Goal: Task Accomplishment & Management: Manage account settings

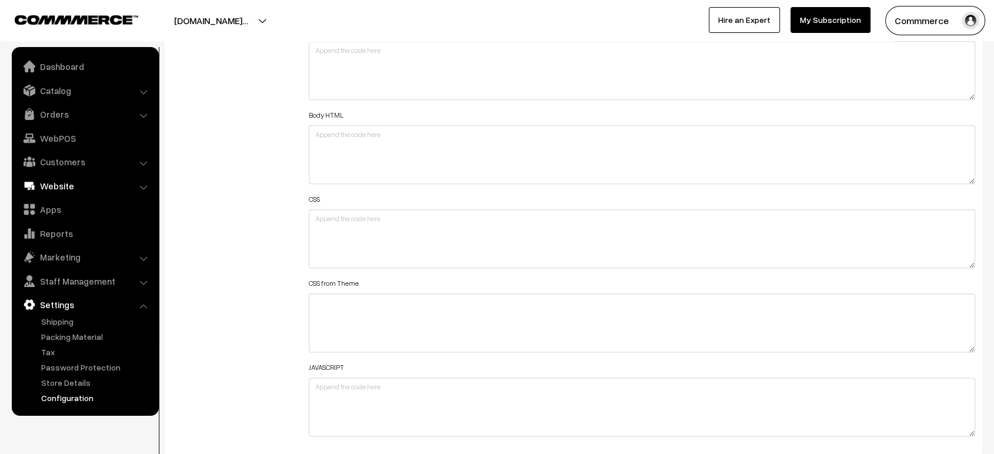
scroll to position [945, 0]
click at [73, 189] on link "Website" at bounding box center [85, 185] width 140 height 21
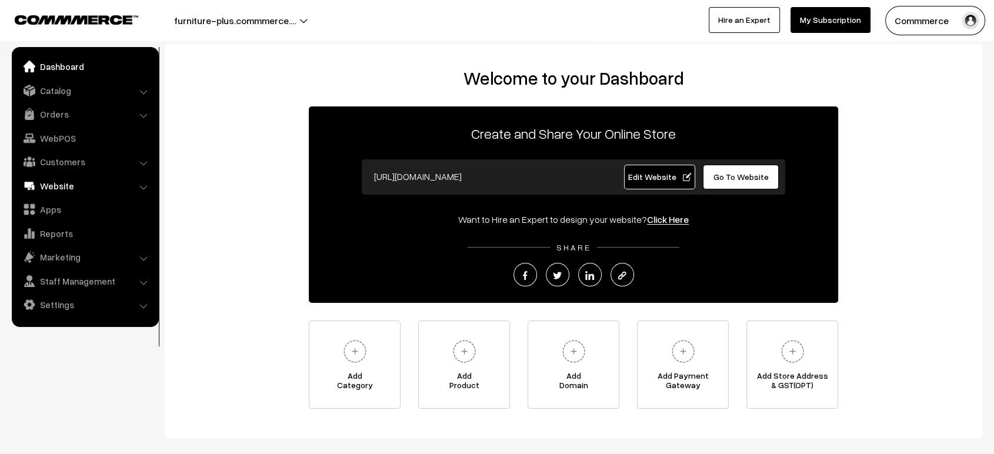
click at [66, 189] on link "Website" at bounding box center [85, 185] width 140 height 21
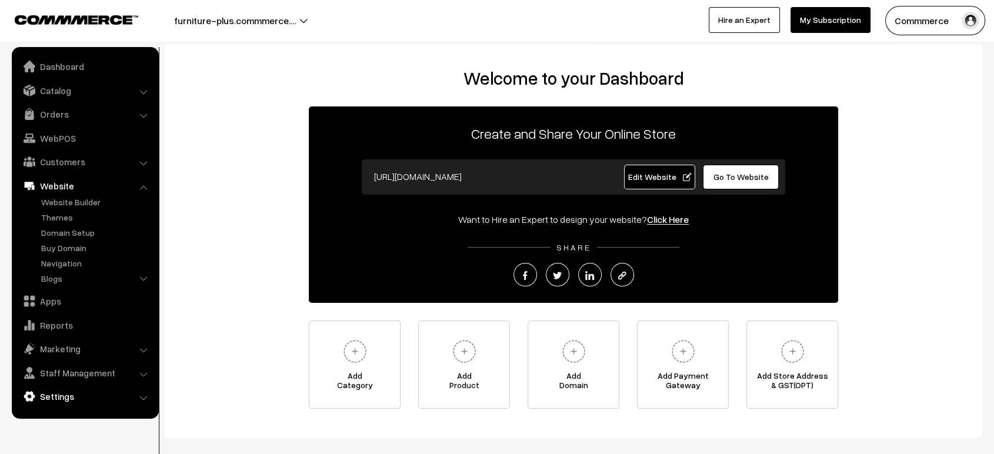
click at [70, 399] on link "Settings" at bounding box center [85, 396] width 140 height 21
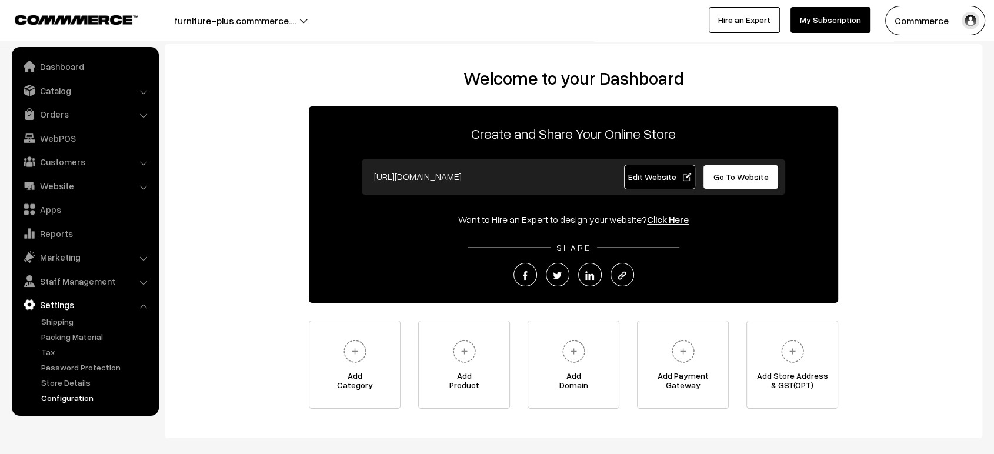
click at [68, 394] on link "Configuration" at bounding box center [96, 398] width 116 height 12
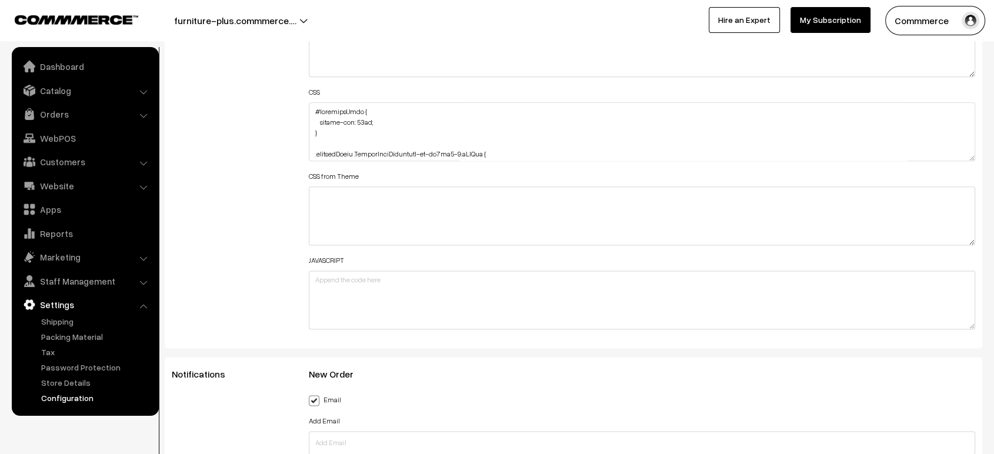
scroll to position [1458, 0]
drag, startPoint x: 972, startPoint y: 154, endPoint x: 927, endPoint y: 484, distance: 333.6
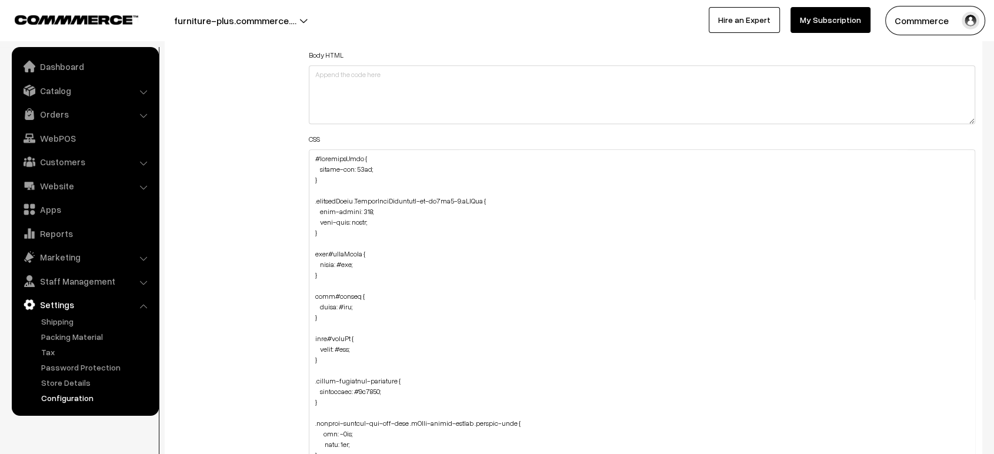
scroll to position [1408, 0]
click at [310, 159] on textarea at bounding box center [642, 345] width 666 height 389
paste textarea "#productType3 #button2 { margin-top: 5px; }"
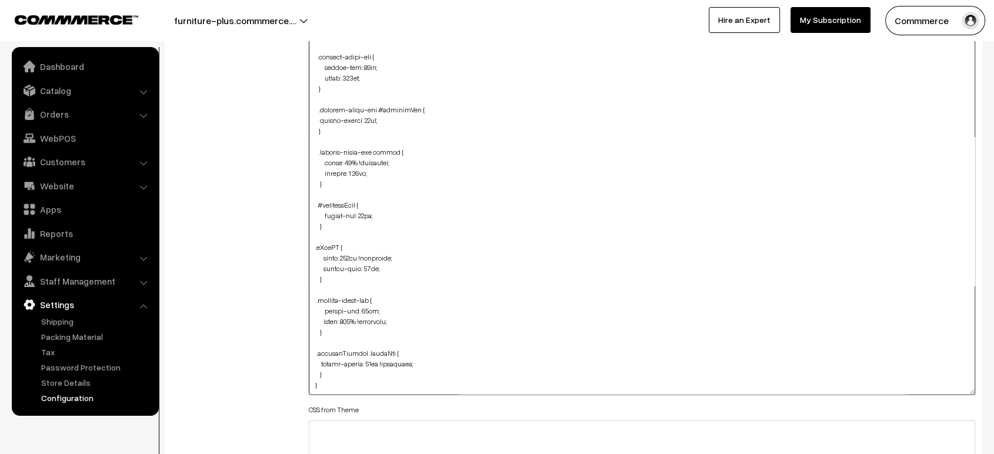
scroll to position [1585, 0]
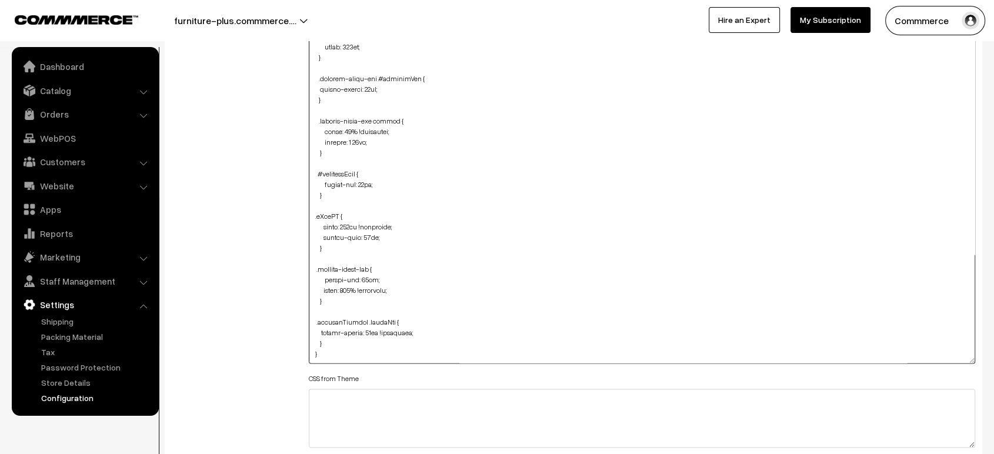
click at [329, 299] on textarea at bounding box center [642, 168] width 666 height 389
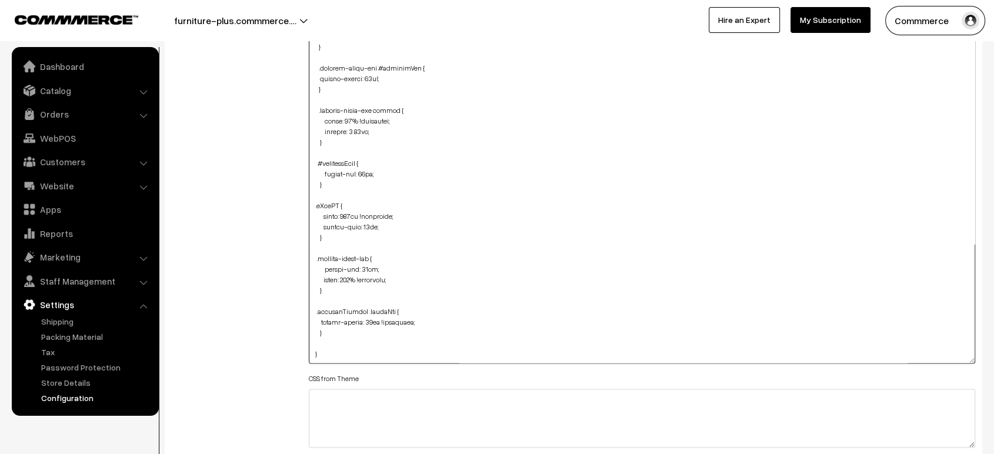
paste textarea "#productType3 #button2 { margin-top: 5px; }"
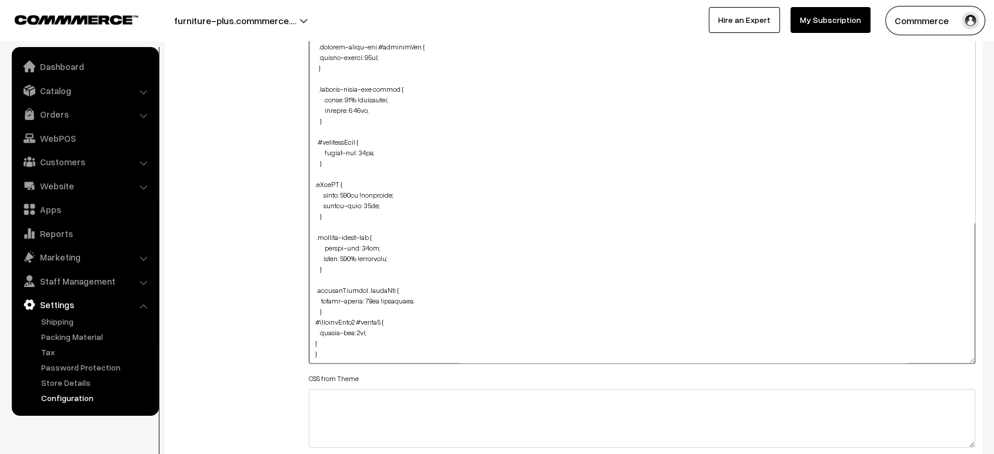
click at [310, 326] on textarea at bounding box center [642, 168] width 666 height 389
type textarea "#productType3 #button2 { margin-top: 5px; } #checkoutHead { margin-top: 15px; }…"
click at [287, 309] on div "Additional HTML/JS/CSS" at bounding box center [231, 163] width 137 height 751
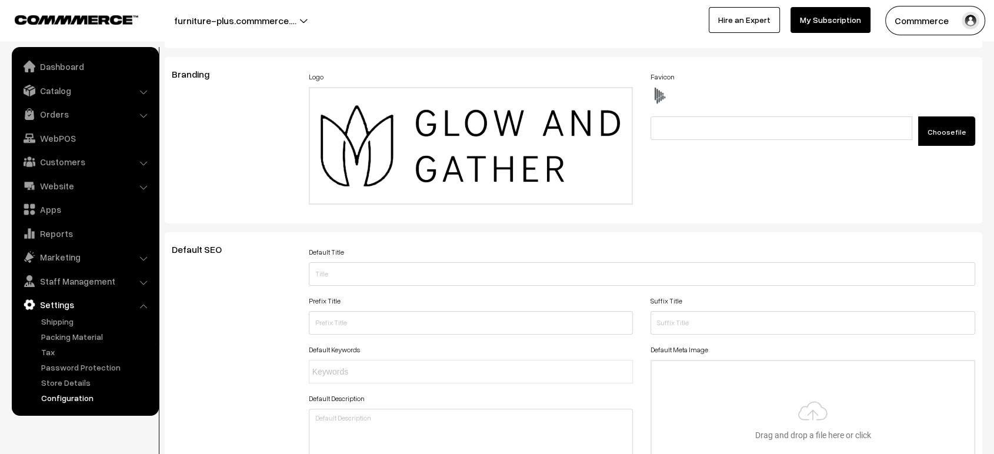
scroll to position [0, 0]
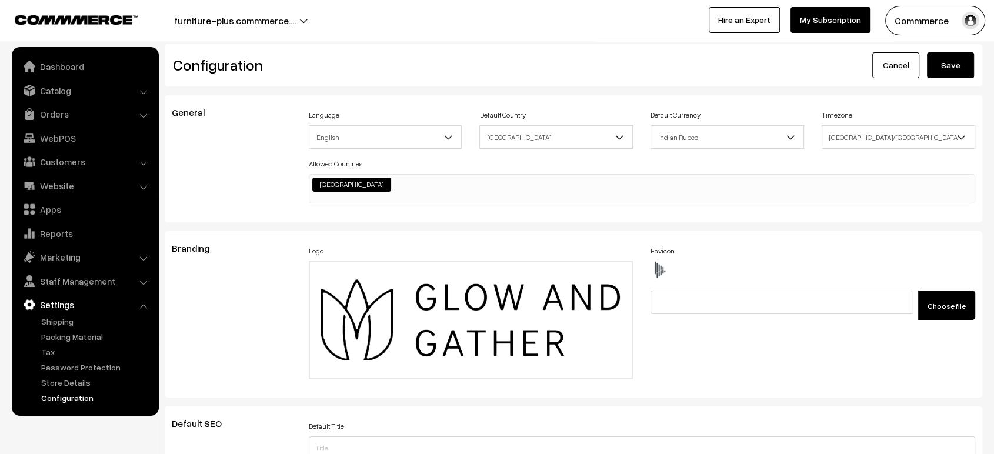
click at [964, 63] on button "Save" at bounding box center [950, 65] width 47 height 26
click at [295, 18] on button "furniture-plus.commmerce.…" at bounding box center [235, 20] width 205 height 29
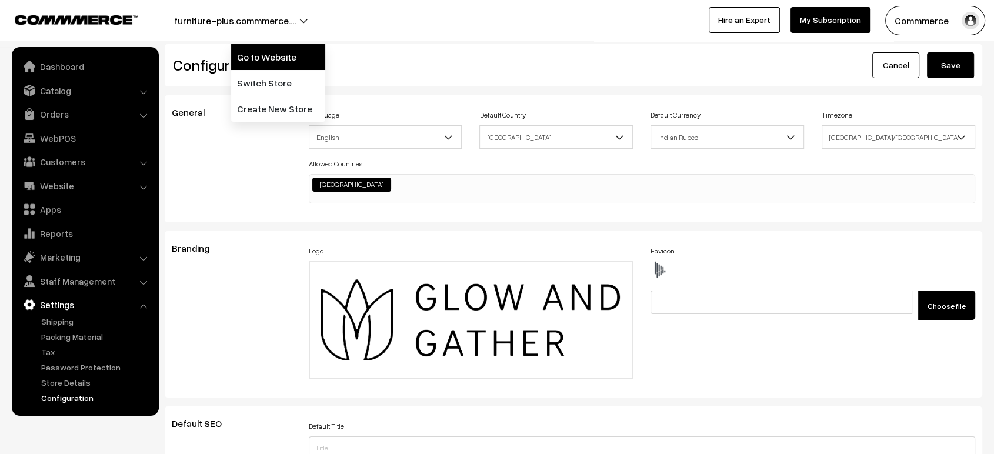
click at [287, 55] on link "Go to Website" at bounding box center [278, 57] width 94 height 26
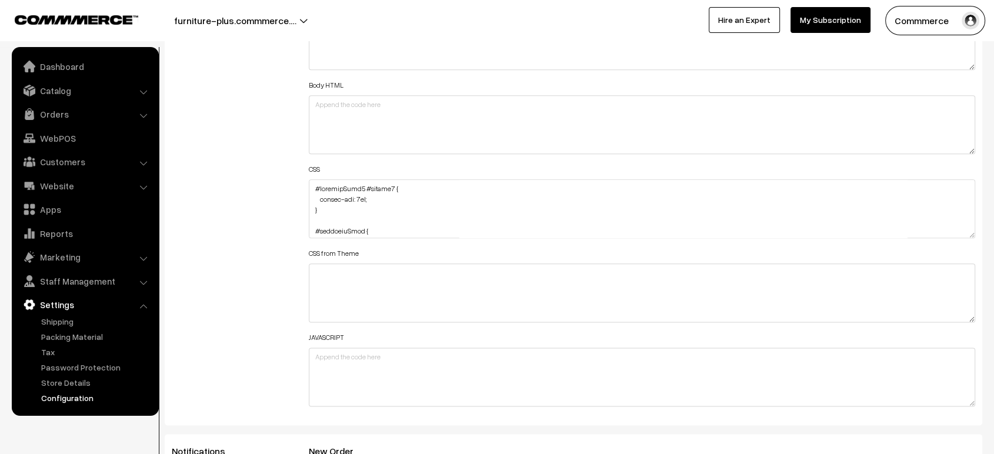
scroll to position [1381, 0]
click at [353, 208] on textarea at bounding box center [642, 207] width 666 height 59
click at [342, 212] on textarea at bounding box center [642, 207] width 666 height 59
drag, startPoint x: 326, startPoint y: 210, endPoint x: 282, endPoint y: 170, distance: 59.1
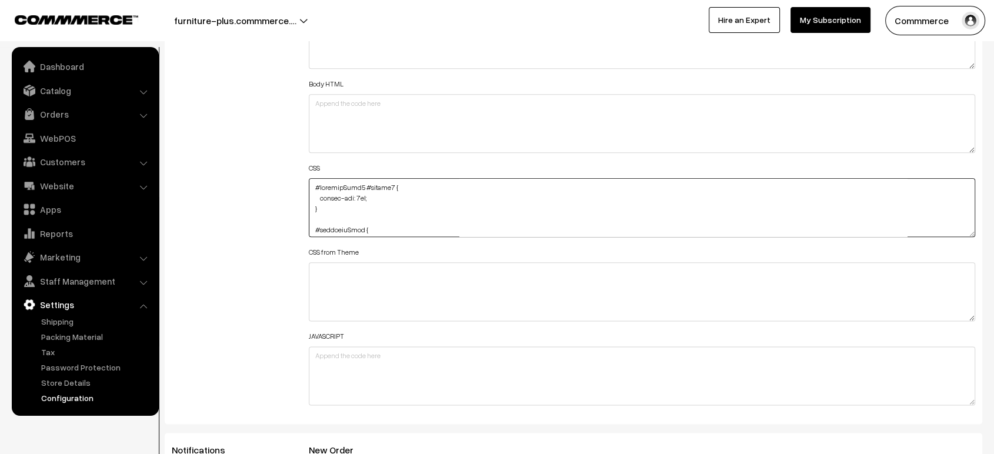
click at [282, 170] on div "Additional HTML/JS/CSS Header HTML Body HTML CSS CSS from Theme JAVASCRIPT" at bounding box center [573, 202] width 821 height 420
paste textarea "productCard #button2 { margin-top: 4"
type textarea "#productType3 #productCard #button2 { margin-top: 4px; } #checkoutHead { margin…"
click at [259, 178] on div "Additional HTML/JS/CSS" at bounding box center [231, 202] width 137 height 420
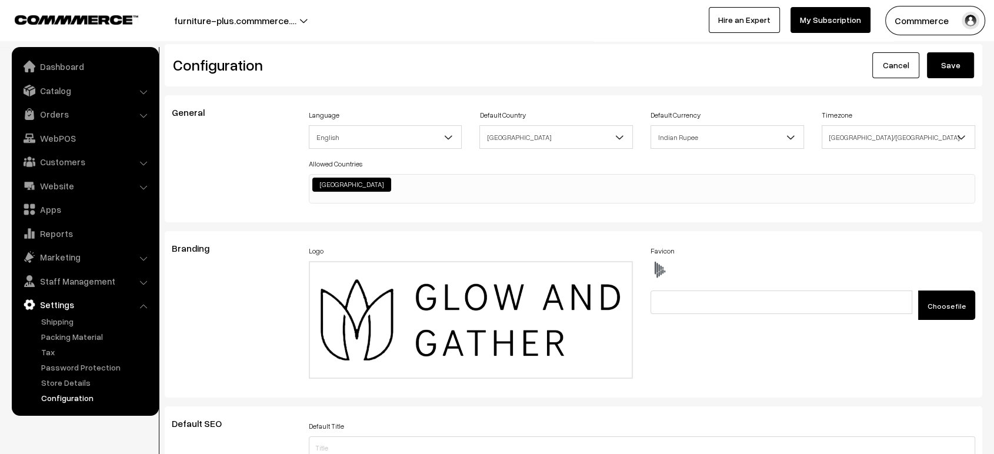
click at [928, 58] on button "Save" at bounding box center [950, 65] width 47 height 26
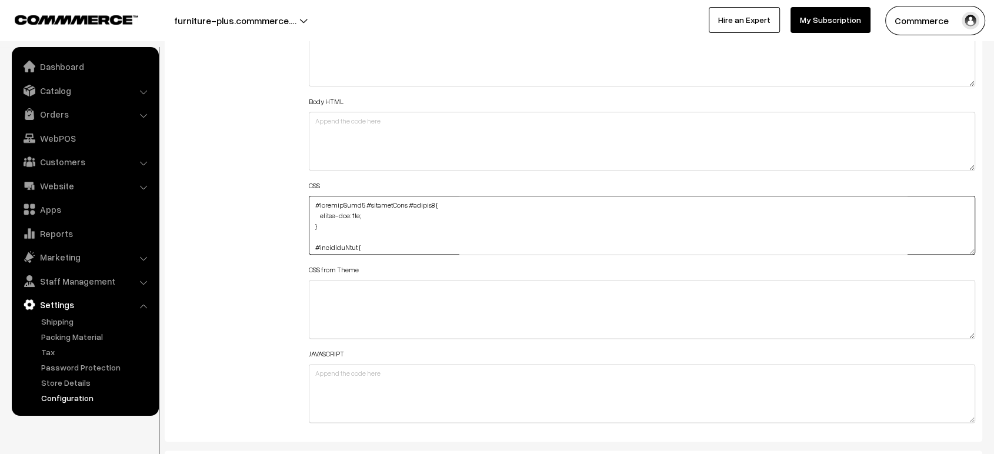
drag, startPoint x: 362, startPoint y: 202, endPoint x: 297, endPoint y: 200, distance: 65.3
click at [297, 200] on div "Additional HTML/JS/CSS Header HTML Body HTML CSS CSS from Theme JAVASCRIPT" at bounding box center [573, 219] width 821 height 420
type textarea "#productCard #button2 { margin-top: 4px; } #checkoutHead { margin-top: 15px; } …"
click at [277, 203] on div "Additional HTML/JS/CSS" at bounding box center [231, 219] width 137 height 420
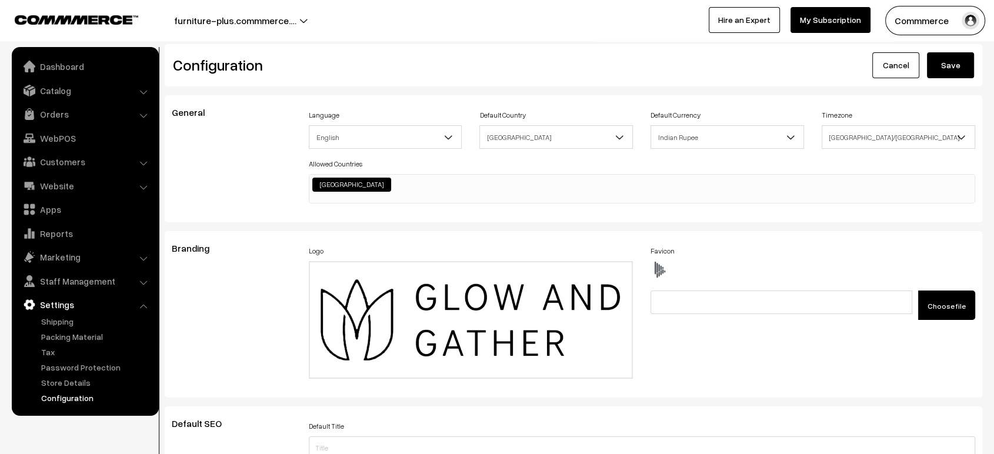
click at [939, 64] on button "Save" at bounding box center [950, 65] width 47 height 26
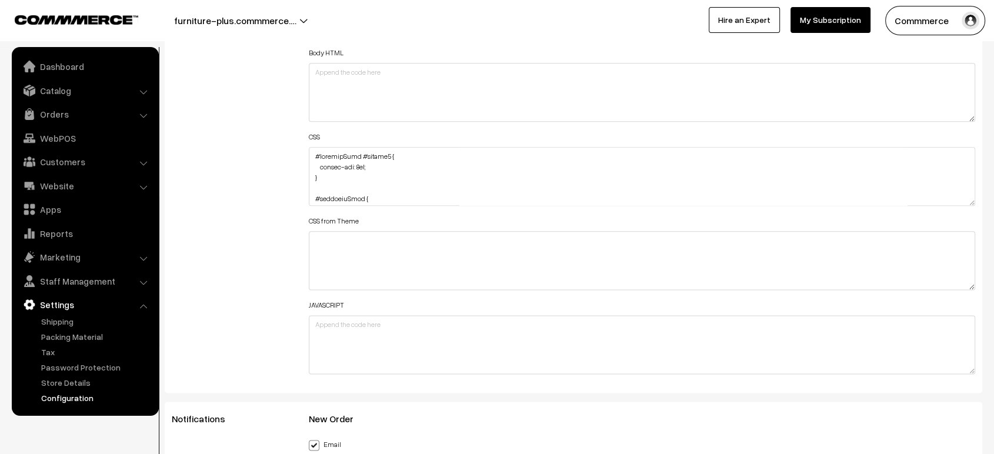
scroll to position [1411, 0]
click at [312, 153] on textarea at bounding box center [642, 177] width 666 height 59
paste textarea "#productType3"
drag, startPoint x: 325, startPoint y: 174, endPoint x: 309, endPoint y: 159, distance: 21.6
click at [309, 159] on textarea at bounding box center [642, 177] width 666 height 59
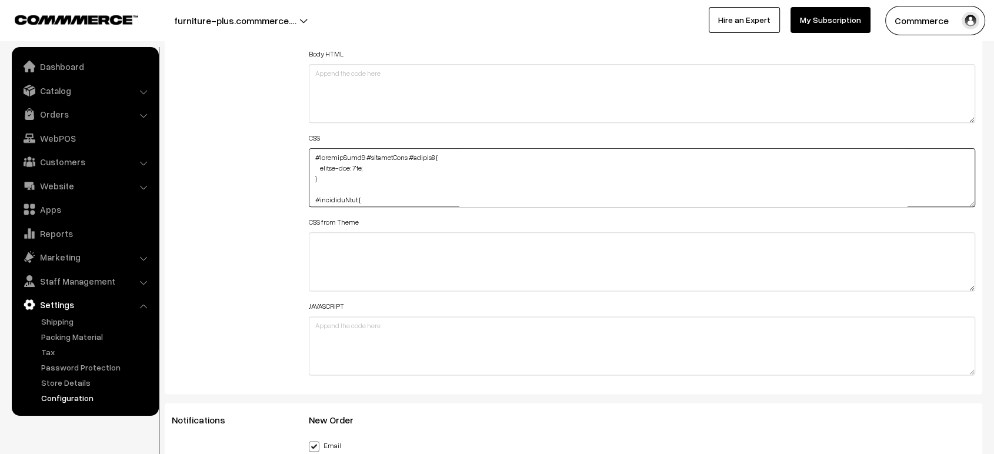
click at [323, 183] on textarea at bounding box center [642, 177] width 666 height 59
paste textarea "#productType3 #productCard #button2 { margin-top: 4px; }"
click at [360, 174] on textarea at bounding box center [642, 177] width 666 height 59
type textarea "#productType3 #productCard #button2 { margin-top: 4px; } #productType4 #product…"
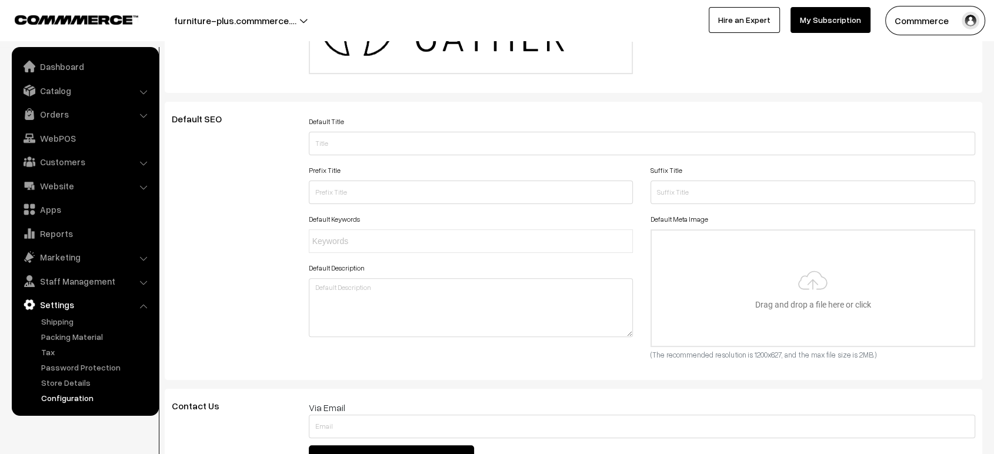
scroll to position [0, 0]
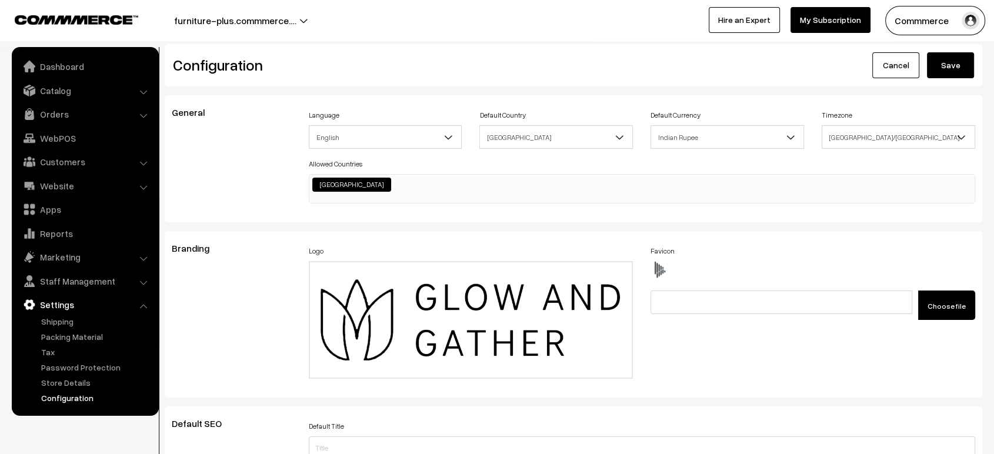
click at [957, 61] on button "Save" at bounding box center [950, 65] width 47 height 26
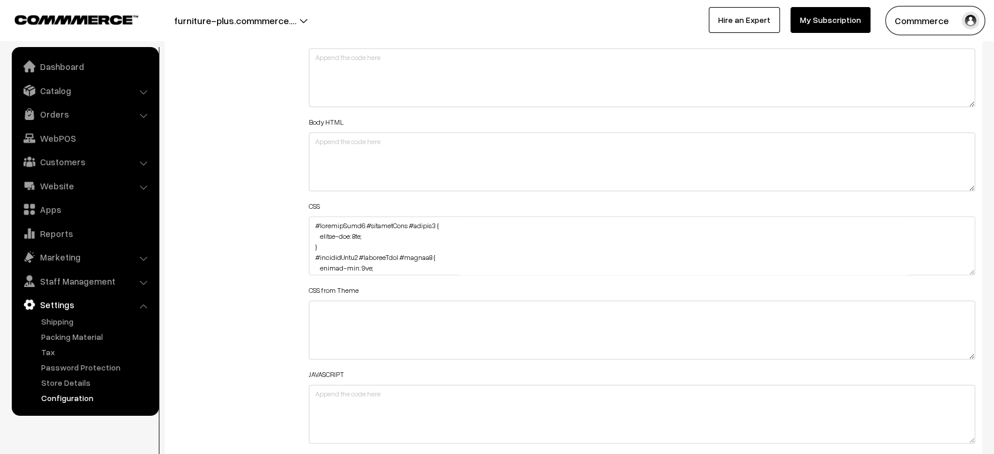
scroll to position [1345, 0]
click at [313, 217] on textarea at bounding box center [642, 243] width 666 height 59
paste textarea "#ProductType5 { margin-left: 185px; }"
type textarea "#ProductType5 { margin-left: 185px; } #productType3 #productCard #button2 { mar…"
click at [272, 218] on div "Additional HTML/JS/CSS" at bounding box center [231, 238] width 137 height 420
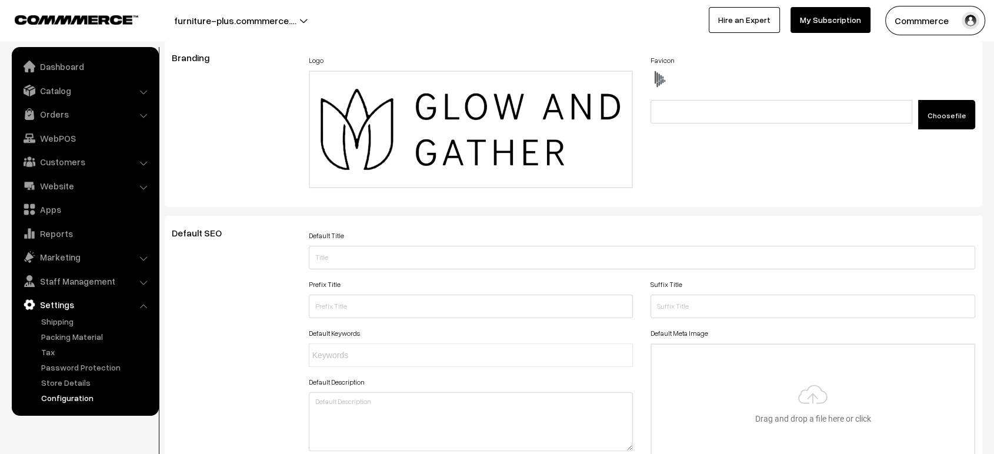
scroll to position [0, 0]
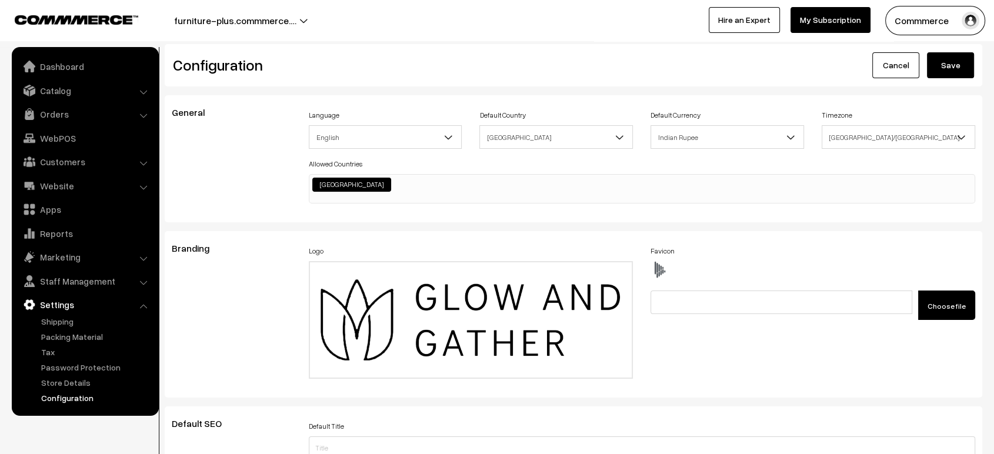
click at [969, 66] on button "Save" at bounding box center [950, 65] width 47 height 26
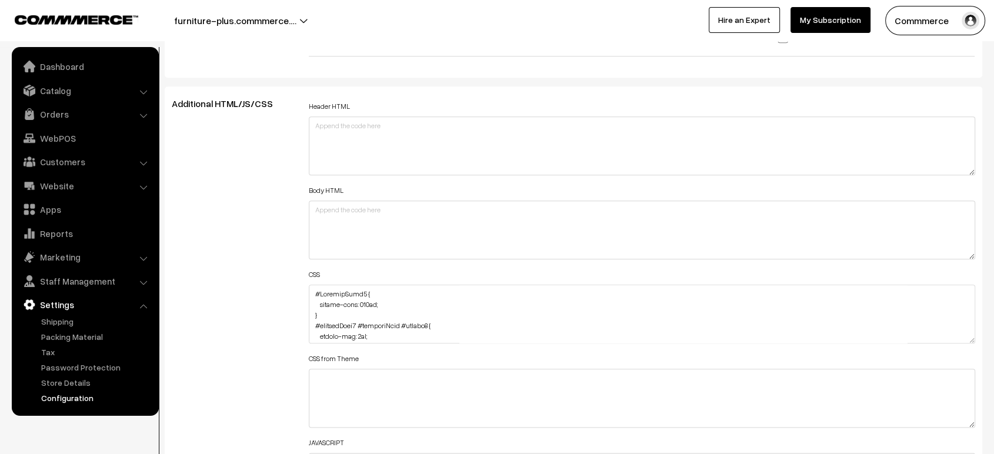
scroll to position [1280, 0]
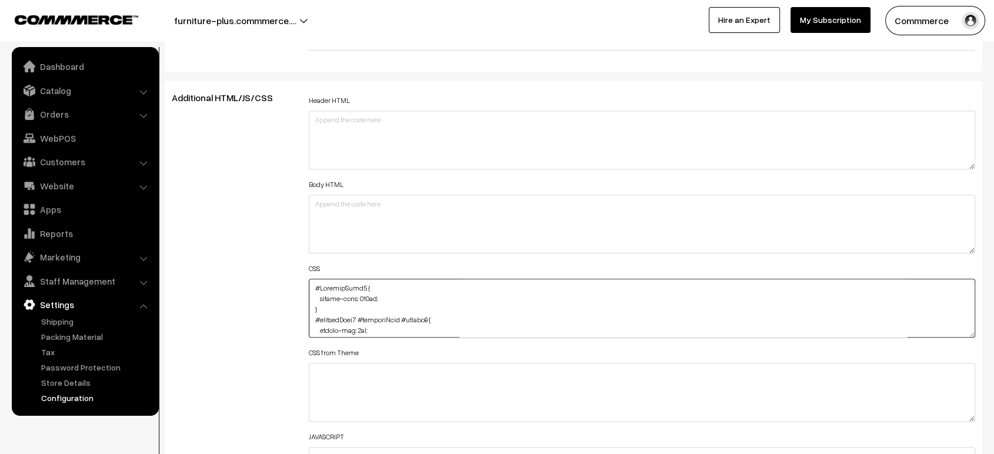
click at [309, 285] on textarea at bounding box center [642, 308] width 666 height 59
paste textarea "#ProductType5 #button2 { width: 244px; margin-left: 3px; }"
type textarea "#ProductType5 #button2 { width: 244px; margin-left: 3px; } #ProductType5 { marg…"
click at [266, 266] on div "Additional HTML/JS/CSS" at bounding box center [231, 302] width 137 height 420
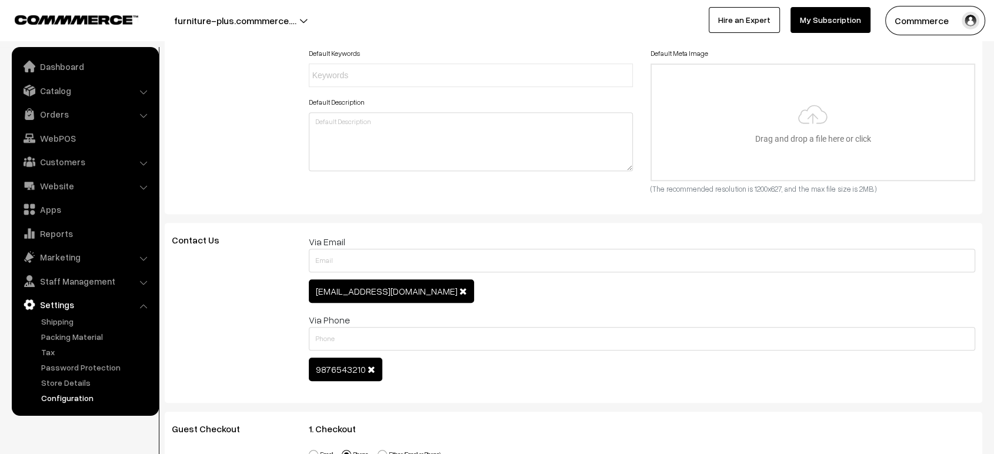
scroll to position [0, 0]
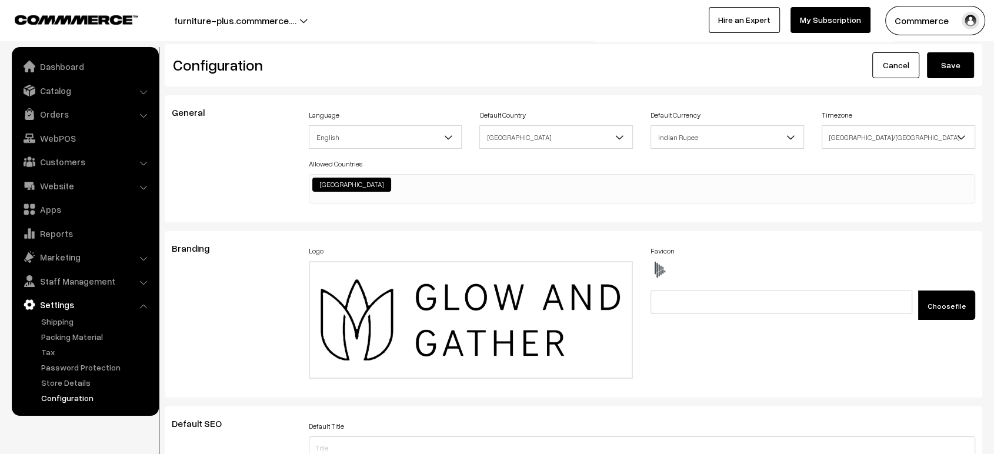
click at [939, 66] on button "Save" at bounding box center [950, 65] width 47 height 26
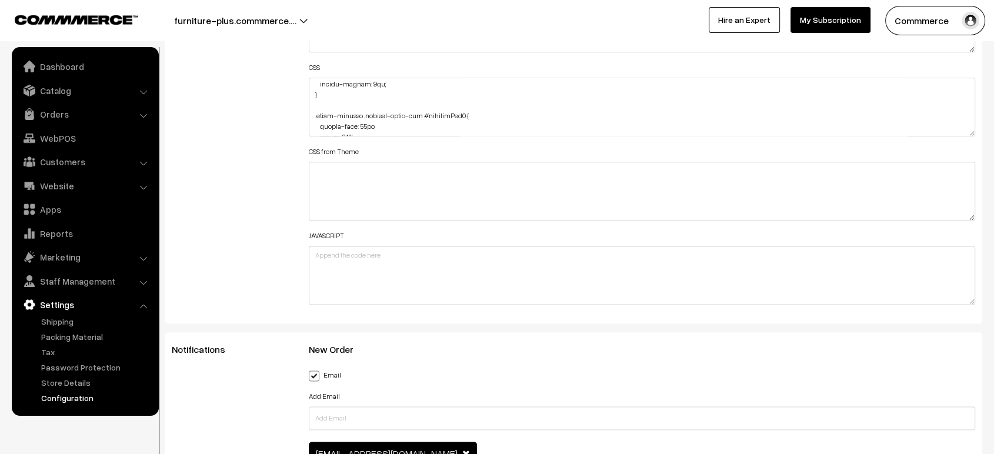
scroll to position [1236, 0]
drag, startPoint x: 969, startPoint y: 131, endPoint x: 908, endPoint y: 430, distance: 306.0
click at [908, 136] on textarea at bounding box center [642, 107] width 666 height 59
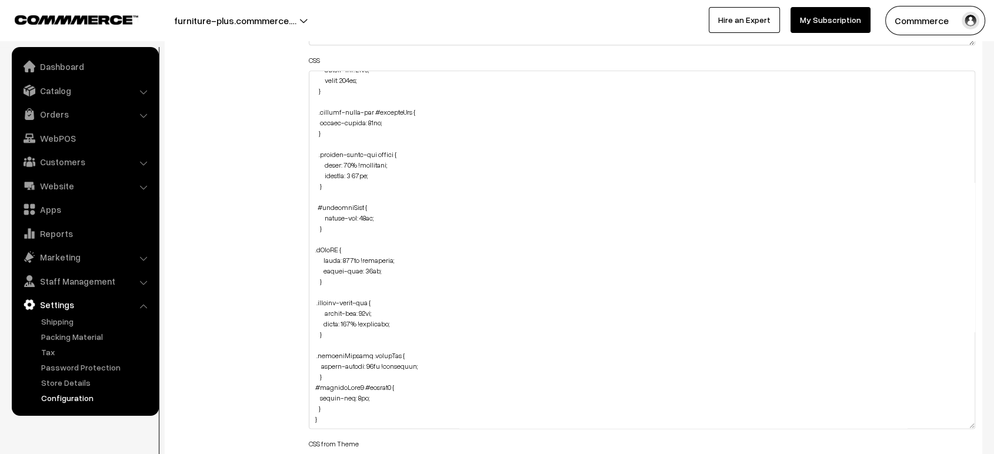
scroll to position [1489, 0]
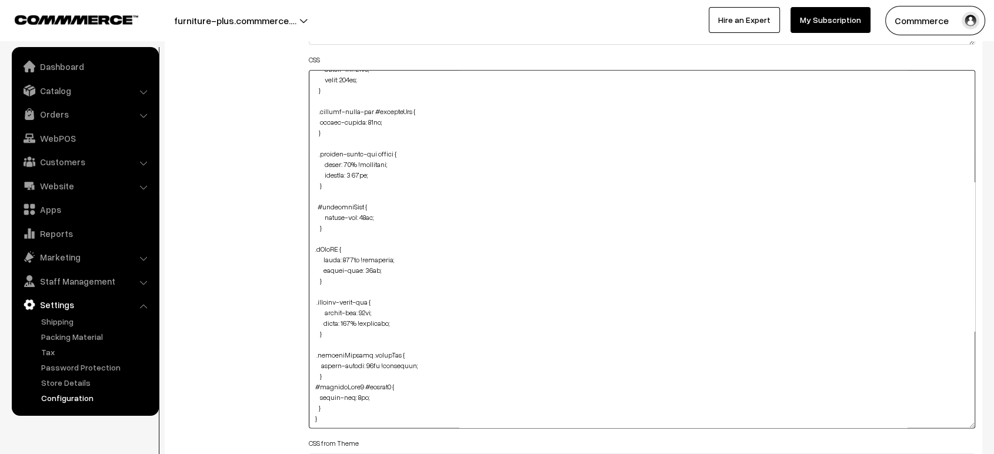
click at [333, 369] on textarea at bounding box center [642, 249] width 666 height 358
click at [332, 366] on textarea at bounding box center [642, 249] width 666 height 358
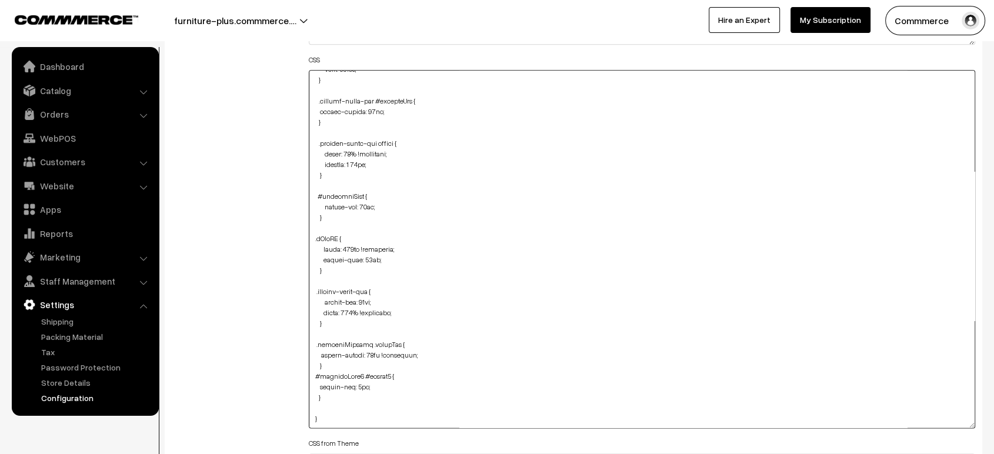
paste textarea ".oc-col-md-3.header-logo-container { margin-top: 11px; }"
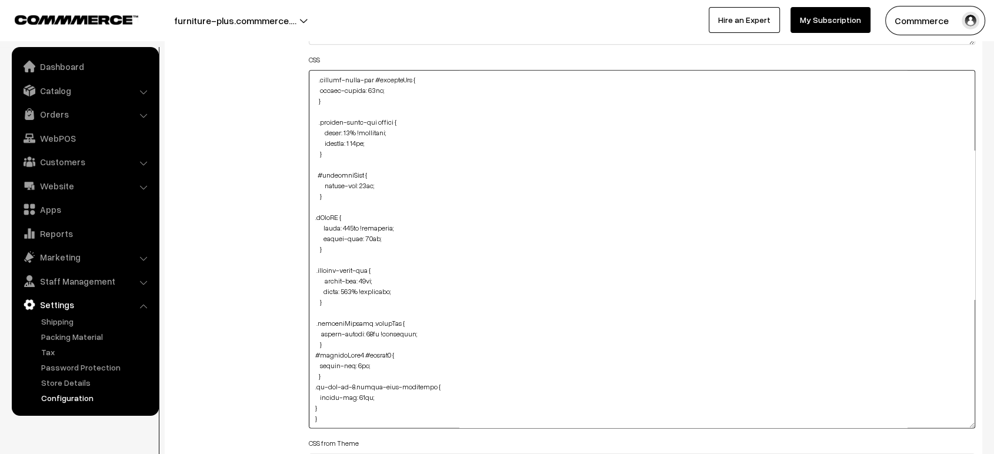
click at [313, 394] on textarea at bounding box center [642, 249] width 666 height 358
type textarea "#ProductType5 #button2 { width: 244px; margin-left: 3px; } #ProductType5 { marg…"
click at [237, 355] on div "Additional HTML/JS/CSS" at bounding box center [231, 244] width 137 height 720
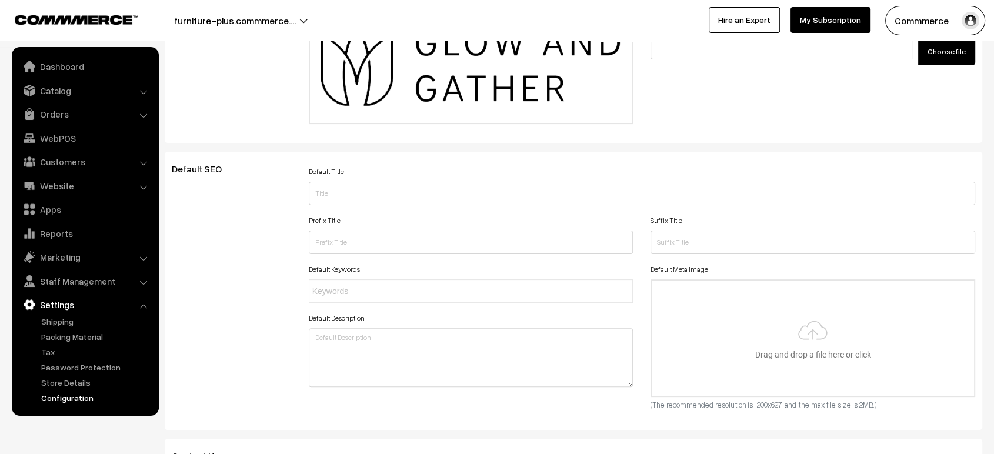
scroll to position [0, 0]
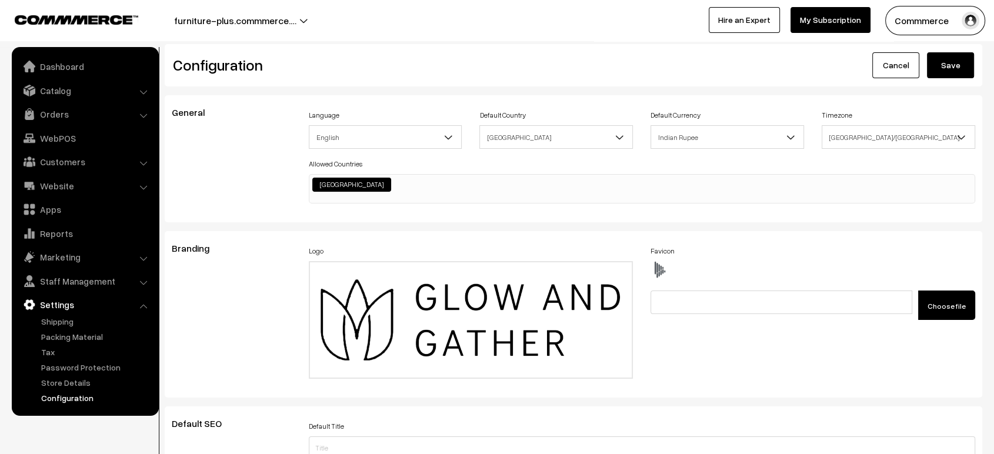
click at [945, 72] on button "Save" at bounding box center [950, 65] width 47 height 26
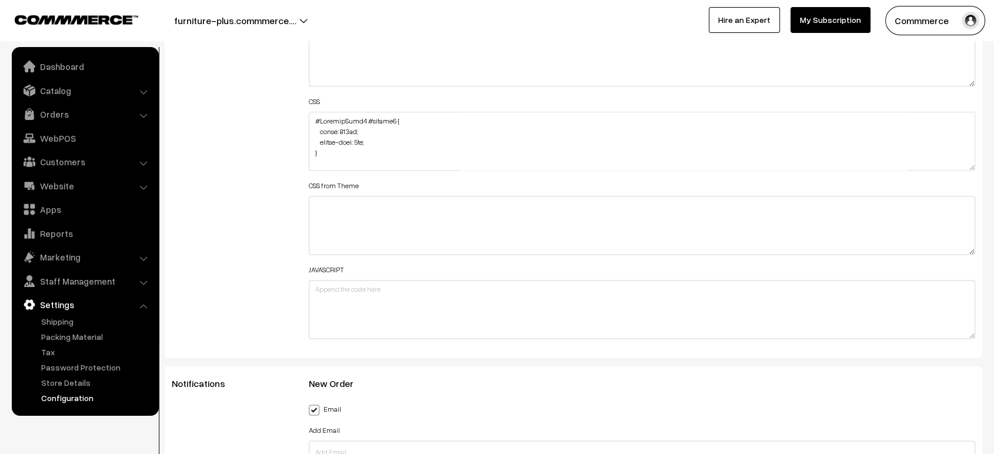
scroll to position [1449, 0]
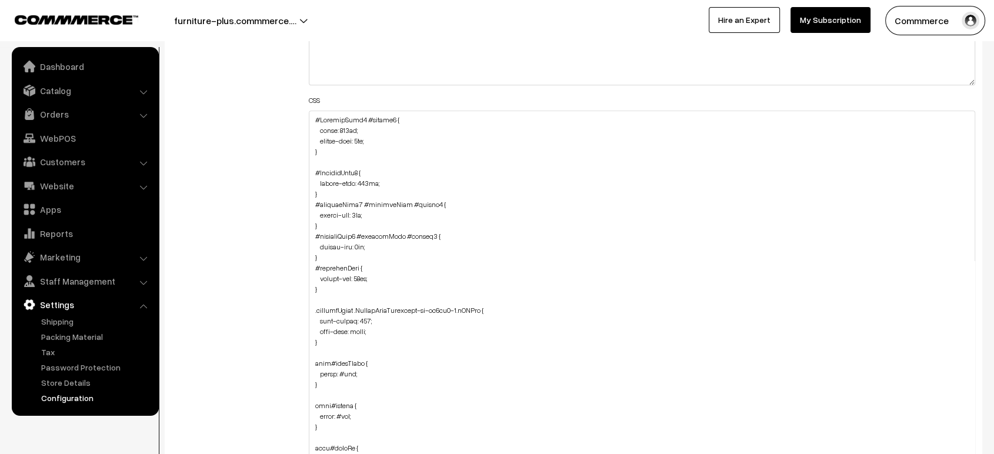
drag, startPoint x: 970, startPoint y: 162, endPoint x: 801, endPoint y: 484, distance: 364.0
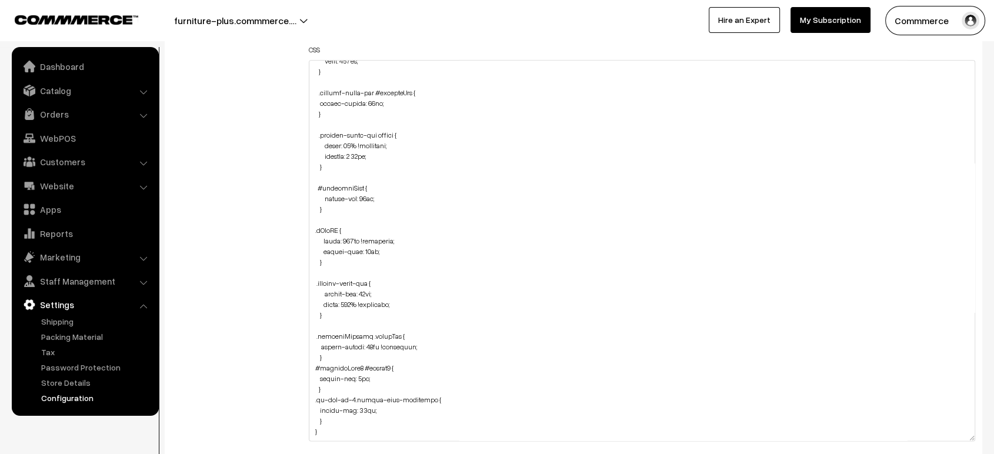
scroll to position [1503, 0]
click at [331, 367] on textarea at bounding box center [642, 246] width 666 height 381
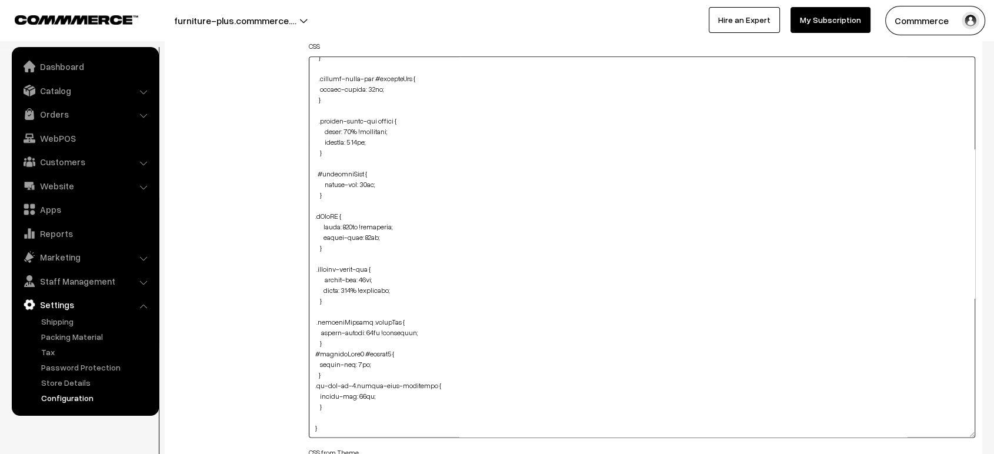
paste textarea "#ProductType5 { margin-left: -10px; }"
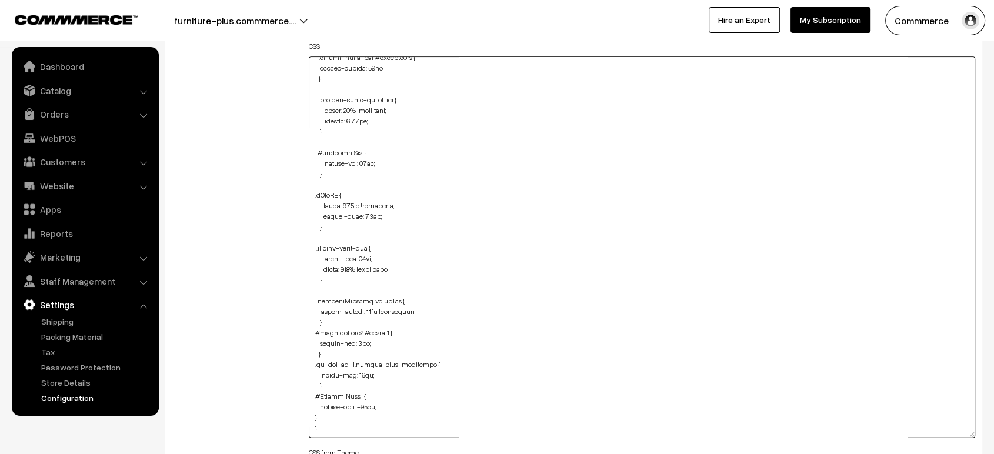
click at [315, 400] on textarea at bounding box center [642, 246] width 666 height 381
type textarea "#ProductType5 #button2 { width: 244px; margin-left: 3px; } #ProductType5 { marg…"
click at [258, 375] on div "Additional HTML/JS/CSS" at bounding box center [231, 241] width 137 height 743
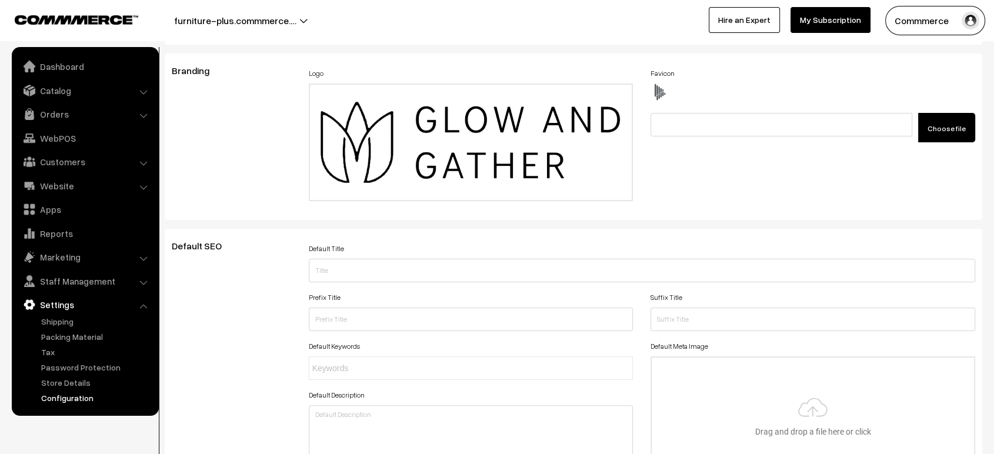
scroll to position [0, 0]
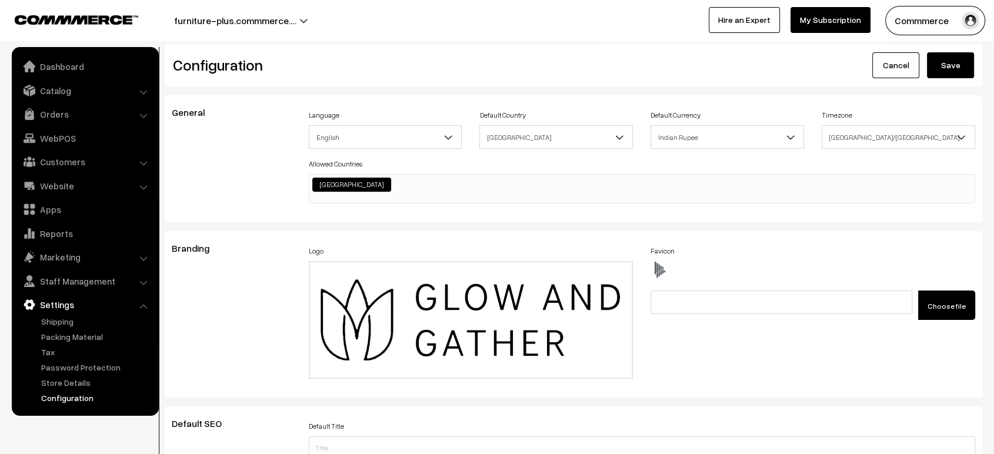
click at [951, 63] on button "Save" at bounding box center [950, 65] width 47 height 26
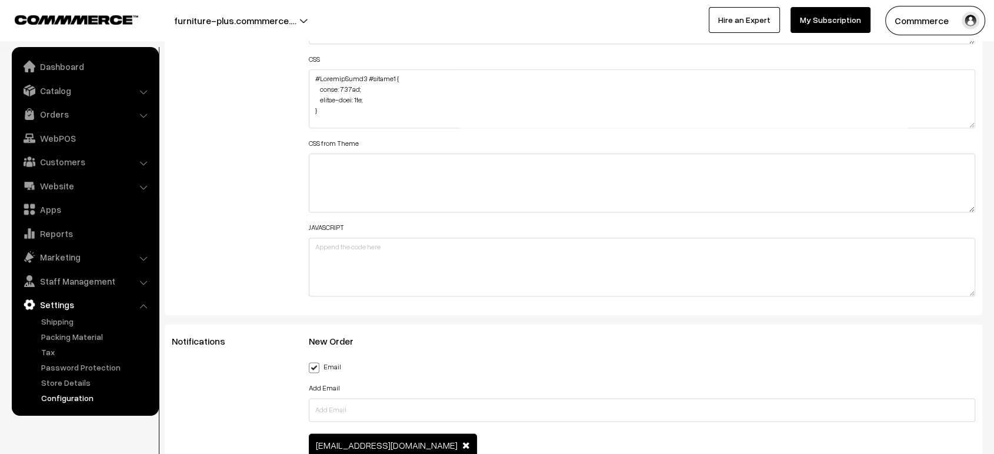
scroll to position [1489, 0]
drag, startPoint x: 968, startPoint y: 122, endPoint x: 931, endPoint y: 484, distance: 364.6
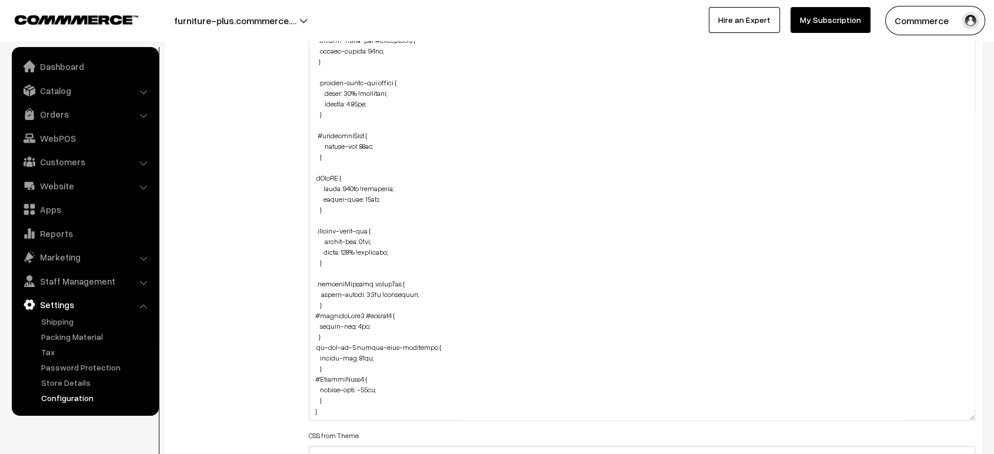
scroll to position [1562, 0]
click at [344, 353] on textarea at bounding box center [642, 207] width 666 height 421
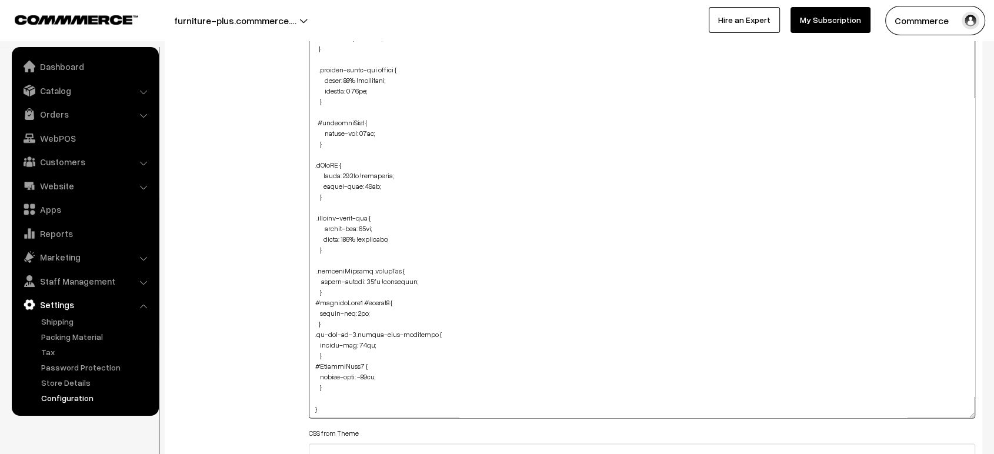
paste textarea ".productDetails .pCard-rating-review { text-align: justify; margin-bottom: 15px…"
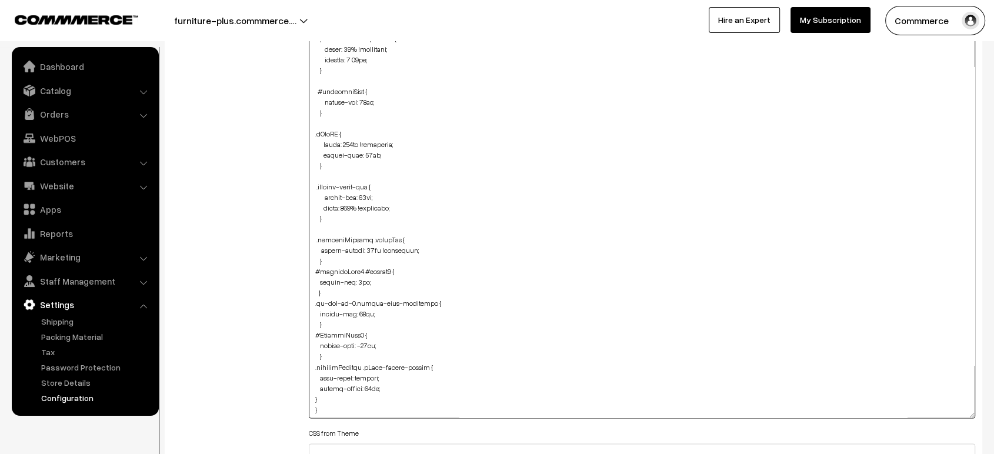
click at [311, 393] on textarea at bounding box center [642, 207] width 666 height 421
type textarea "#ProductType5 #button2 { width: 244px; margin-left: 3px; } #ProductType5 { marg…"
click at [270, 374] on div "Additional HTML/JS/CSS" at bounding box center [231, 202] width 137 height 783
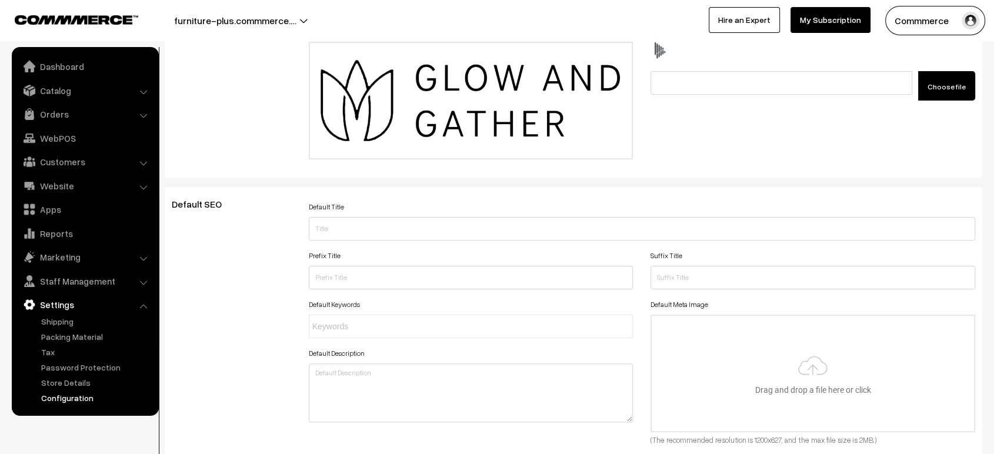
scroll to position [0, 0]
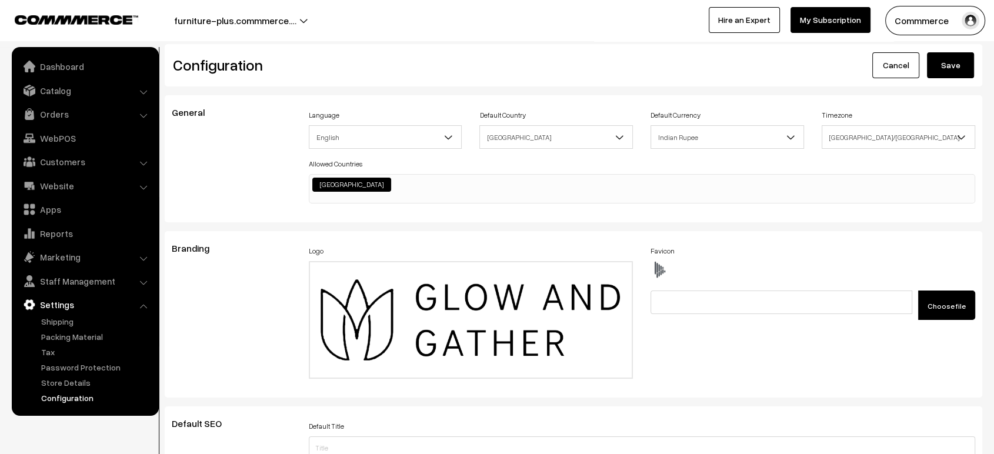
click at [946, 72] on button "Save" at bounding box center [950, 65] width 47 height 26
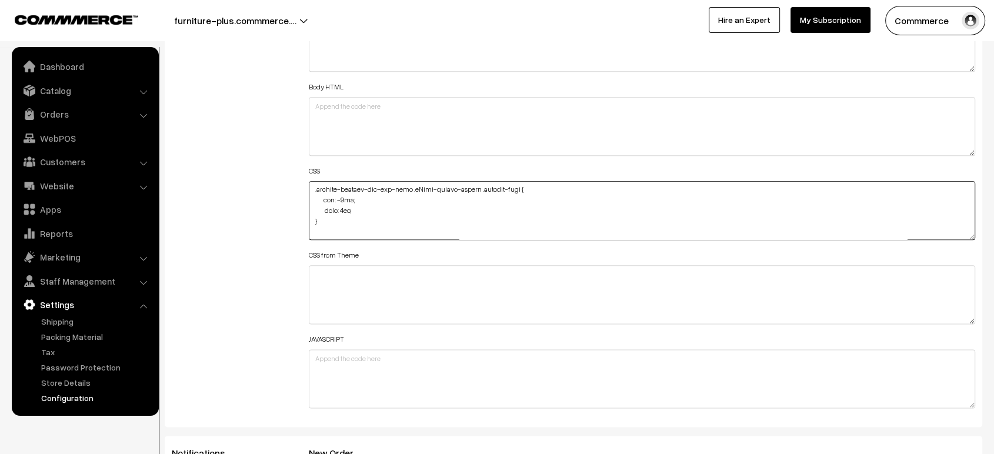
scroll to position [1383, 0]
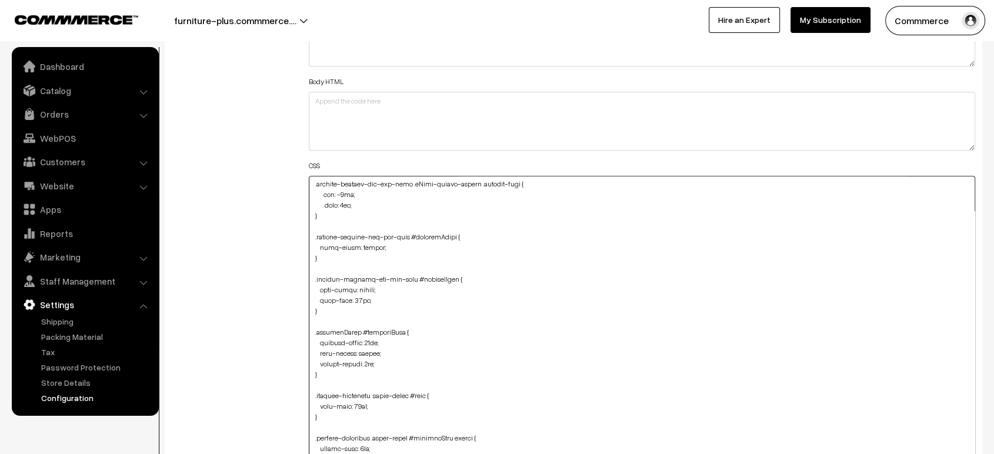
drag, startPoint x: 971, startPoint y: 225, endPoint x: 852, endPoint y: 484, distance: 284.9
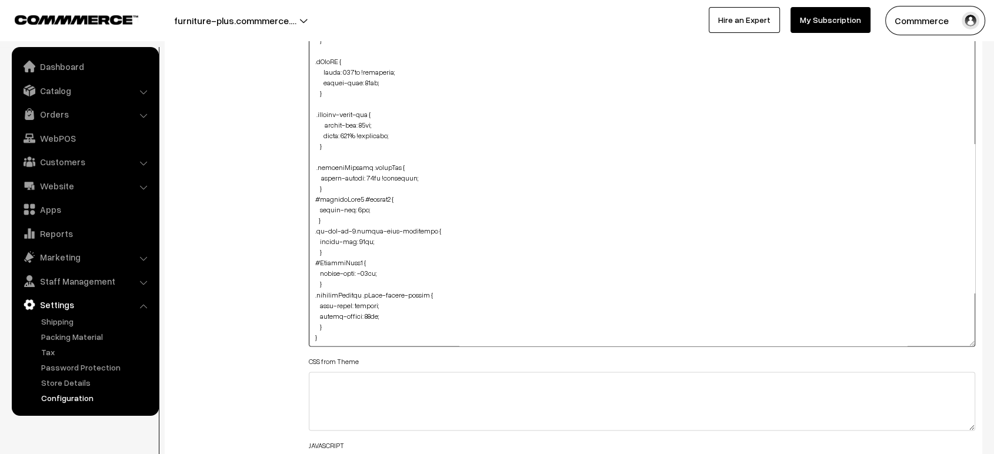
scroll to position [1533, 0]
click at [346, 281] on textarea at bounding box center [642, 185] width 666 height 318
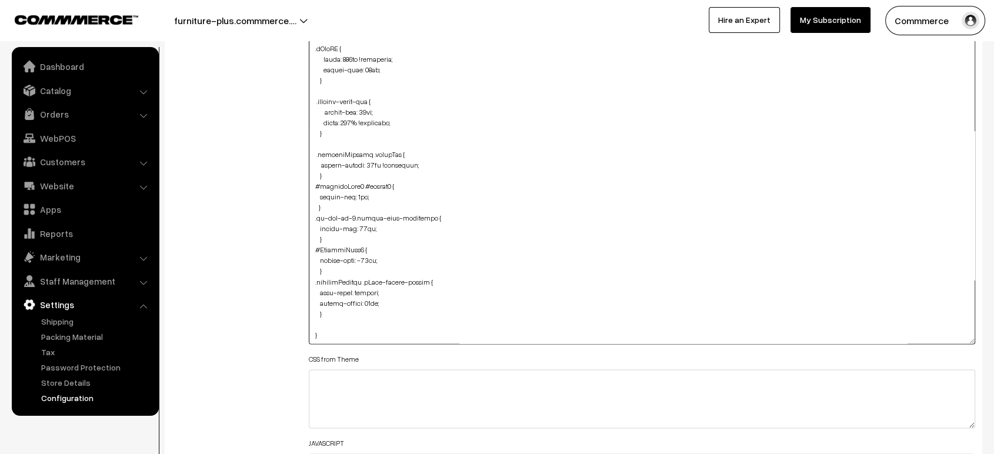
paste textarea ".product-details-you-may-like { margin-top: 140px !important; margin-left: -10p…"
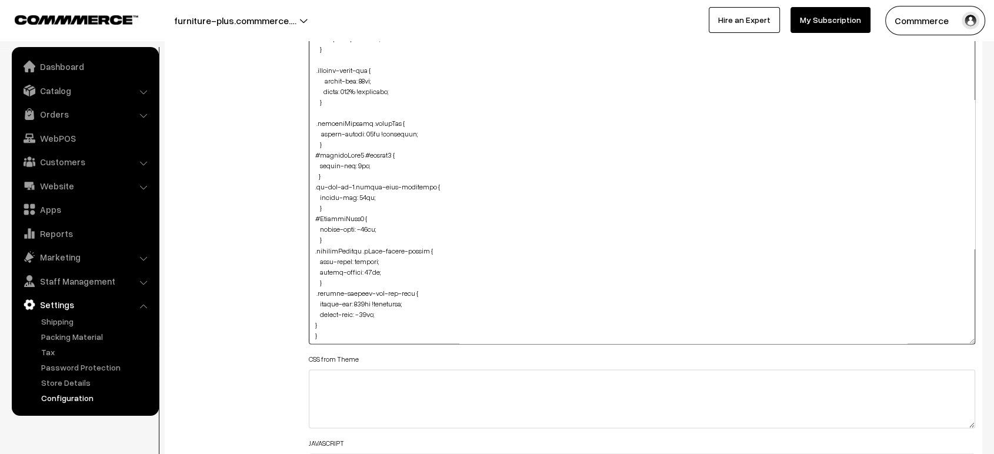
click at [310, 323] on textarea at bounding box center [642, 185] width 666 height 318
type textarea "#ProductType5 #button2 { width: 244px; margin-left: 3px; } #ProductType5 { marg…"
click at [289, 305] on div "Additional HTML/JS/CSS" at bounding box center [231, 180] width 137 height 680
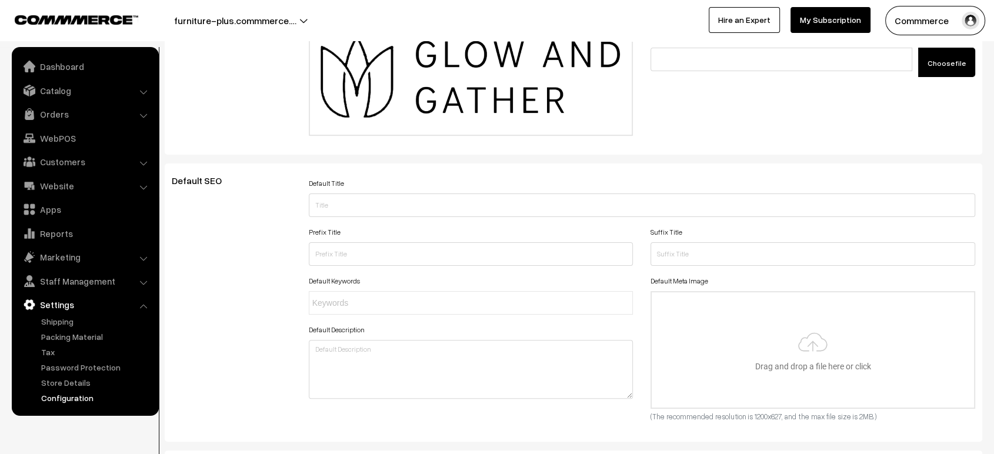
scroll to position [0, 0]
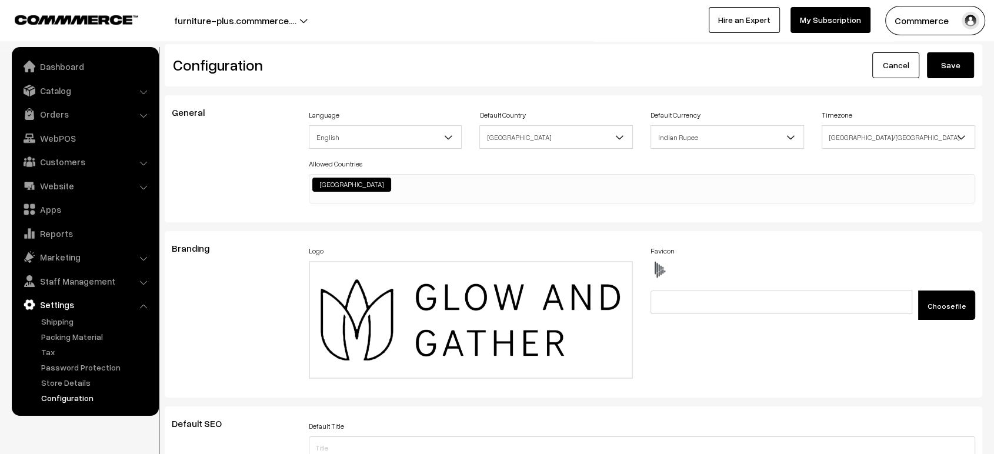
click at [952, 61] on button "Save" at bounding box center [950, 65] width 47 height 26
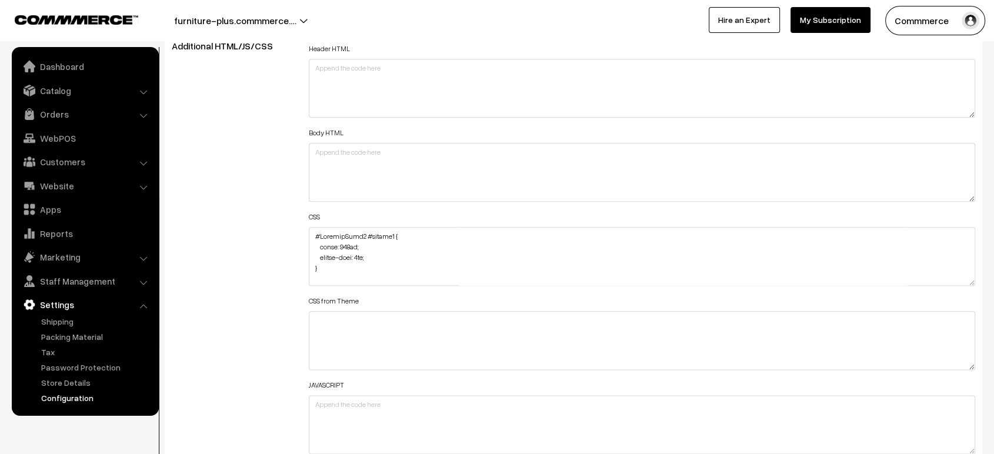
scroll to position [1337, 0]
click at [389, 256] on textarea at bounding box center [642, 251] width 666 height 59
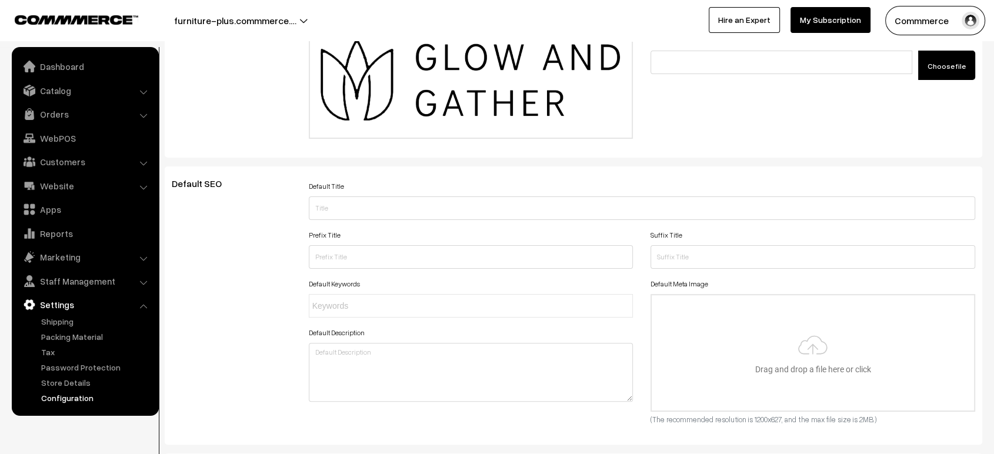
scroll to position [0, 0]
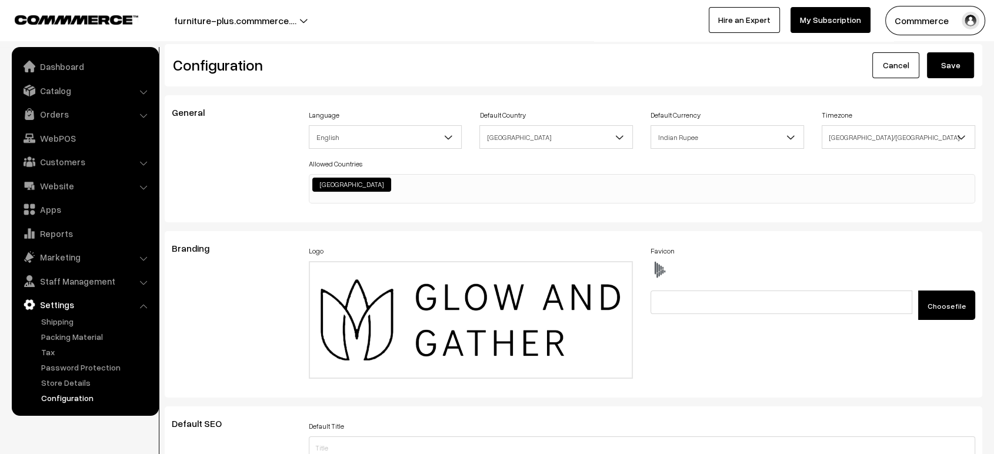
click at [955, 63] on button "Save" at bounding box center [950, 65] width 47 height 26
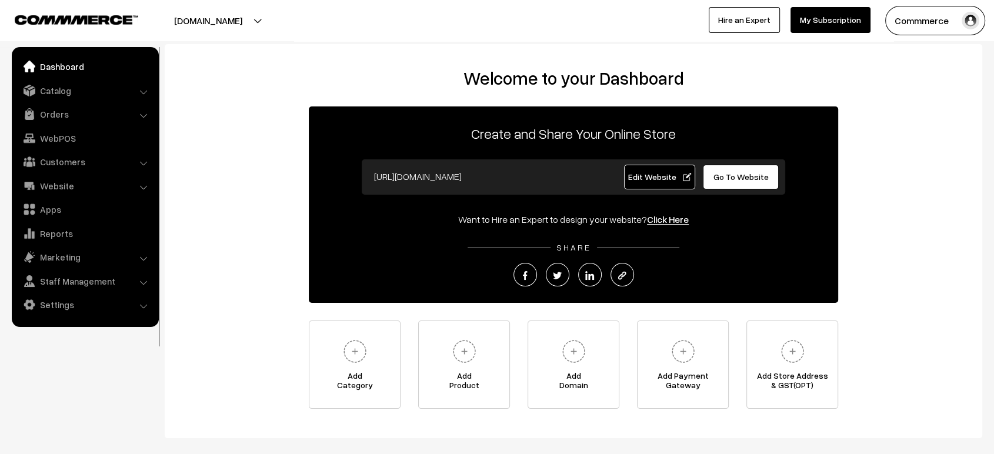
click at [57, 126] on ul "Dashboard Catalog" at bounding box center [85, 187] width 147 height 280
click at [63, 301] on link "Settings" at bounding box center [85, 304] width 140 height 21
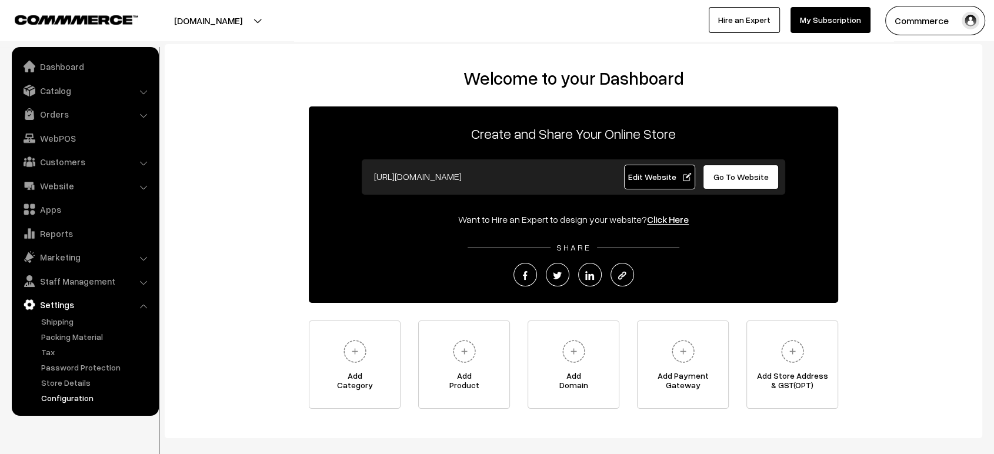
click at [72, 396] on link "Configuration" at bounding box center [96, 398] width 116 height 12
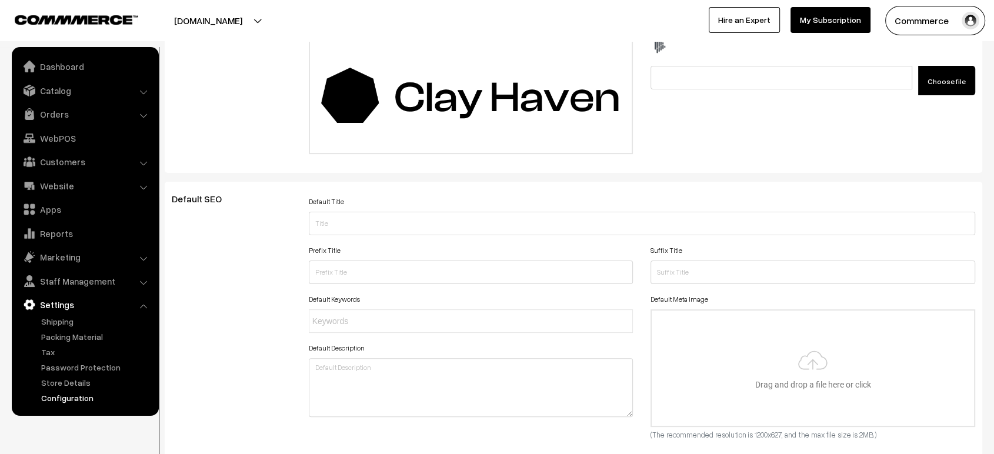
scroll to position [169, 0]
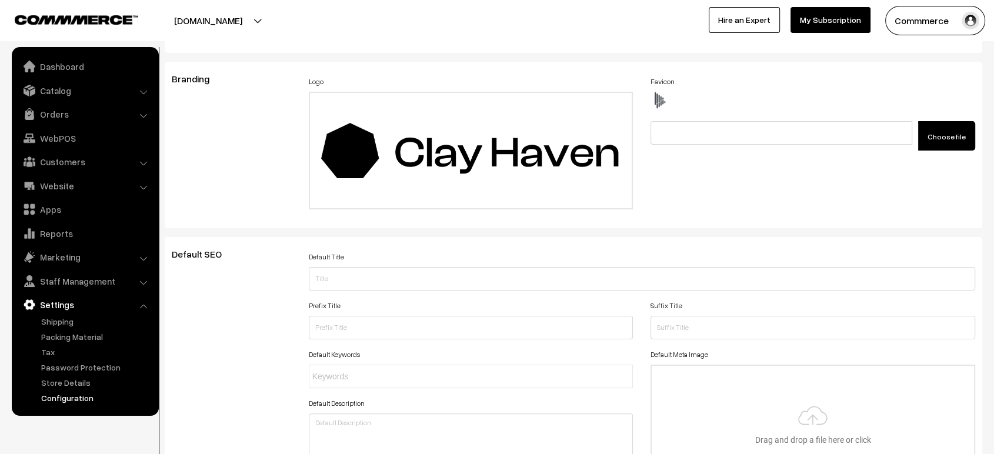
click at [269, 13] on button "[DOMAIN_NAME]" at bounding box center [208, 20] width 151 height 29
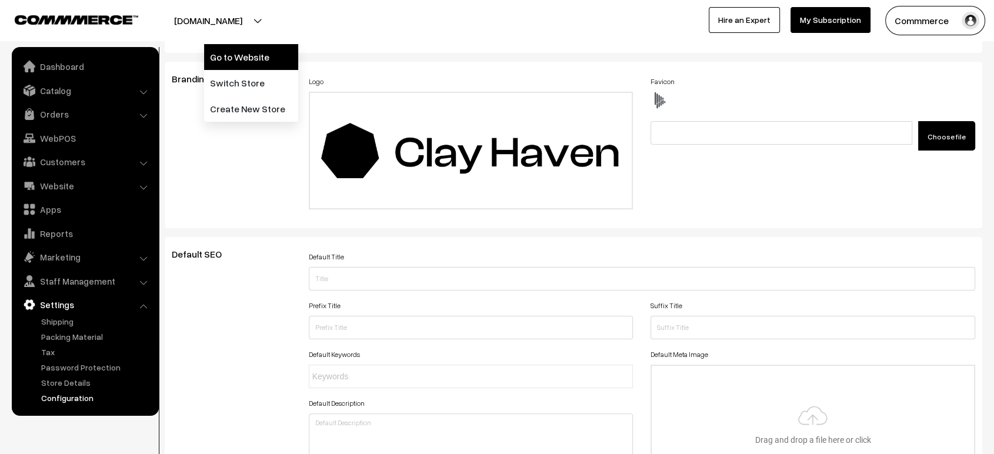
click at [259, 55] on link "Go to Website" at bounding box center [251, 57] width 94 height 26
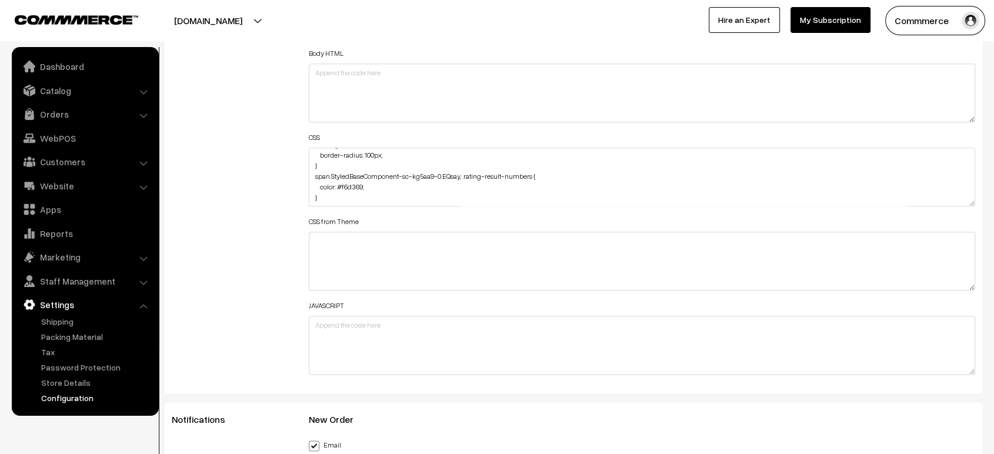
scroll to position [0, 0]
click at [310, 154] on textarea "@media (max-width: 767px) { .testimonial-wrap #slideBox { width: 90%; margin-le…" at bounding box center [642, 177] width 666 height 59
paste textarea ".varientModal h4 Specificity: (0,1,1) { color: #000; }"
click at [350, 166] on textarea "@media (max-width: 767px) { .testimonial-wrap #slideBox { width: 90%; margin-le…" at bounding box center [642, 177] width 666 height 59
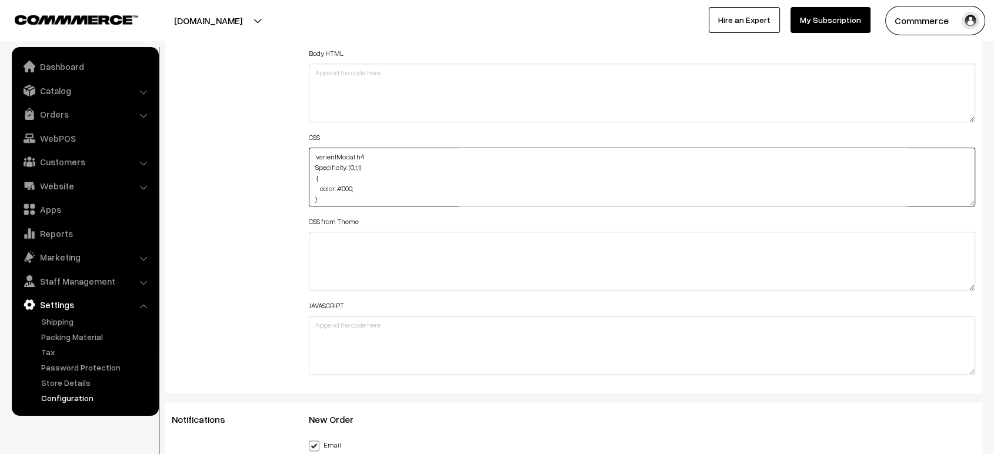
click at [350, 166] on textarea "@media (max-width: 767px) { .testimonial-wrap #slideBox { width: 90%; margin-le…" at bounding box center [642, 177] width 666 height 59
click at [342, 190] on textarea "@media (max-width: 767px) { .testimonial-wrap #slideBox { width: 90%; margin-le…" at bounding box center [642, 177] width 666 height 59
paste textarea ".varientModal .jQAJpU { color: #000; }"
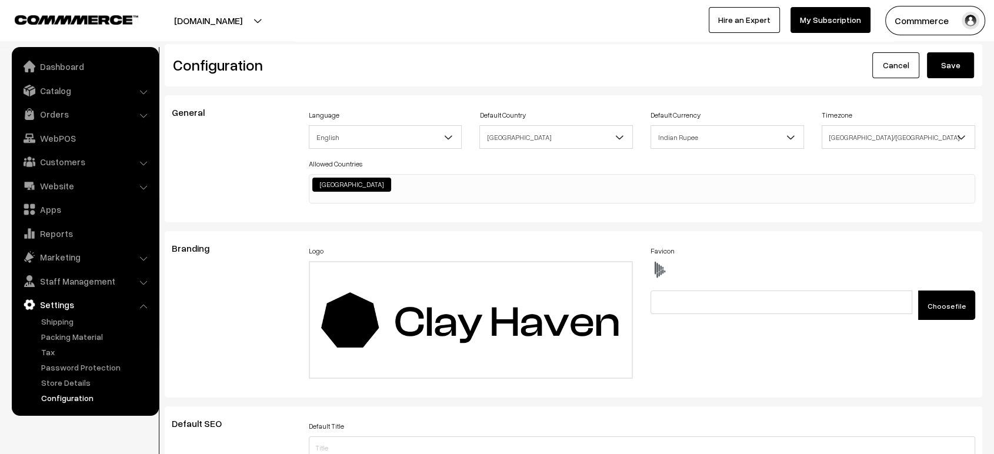
type textarea ".varientModal h4 { color: #000; } .varientModal .jQAJpU { color: #000; } @media…"
click at [936, 63] on button "Save" at bounding box center [950, 65] width 47 height 26
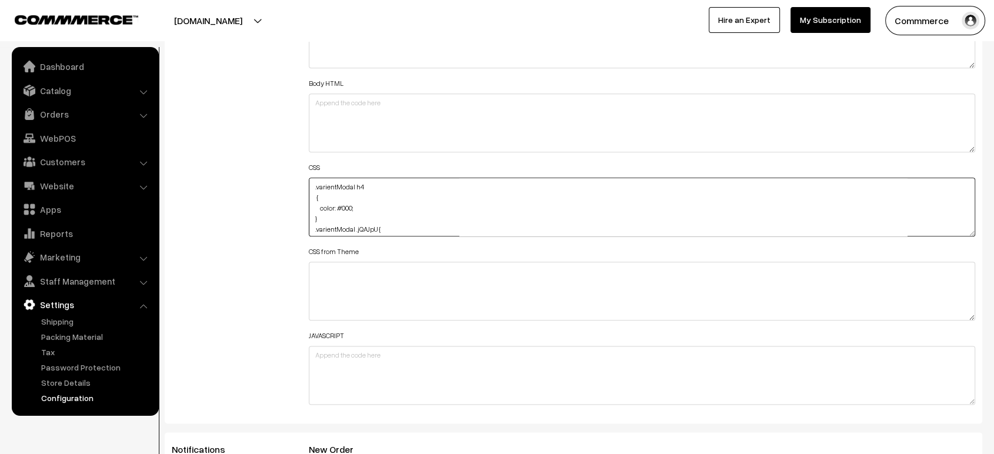
click at [314, 182] on textarea ".varientModal h4 { color: #000; } .varientModal .jQAJpU { color: #000; } @media…" at bounding box center [642, 207] width 666 height 59
paste textarea ".varientModal .geKcaG { color: #000; }"
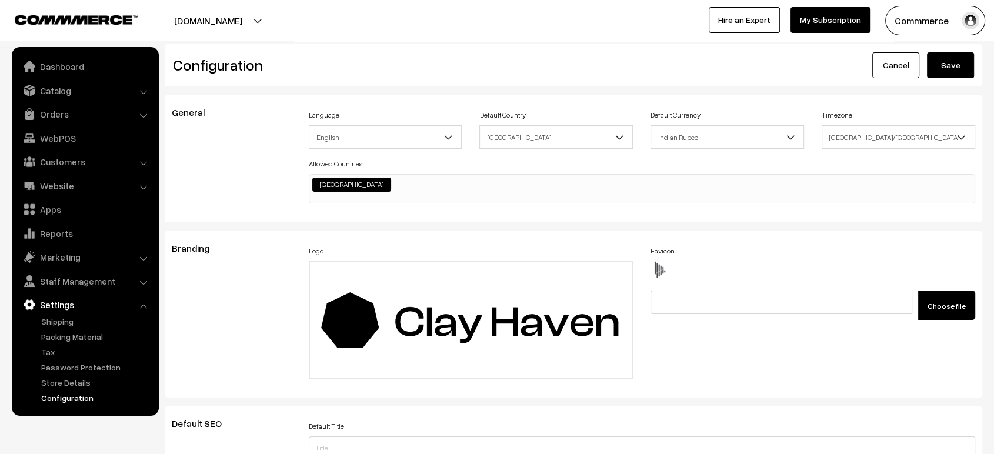
type textarea ".varientModal .geKcaG { color: #000; } .varientModal h4 { color: #000; } .varie…"
click at [936, 72] on button "Save" at bounding box center [950, 65] width 47 height 26
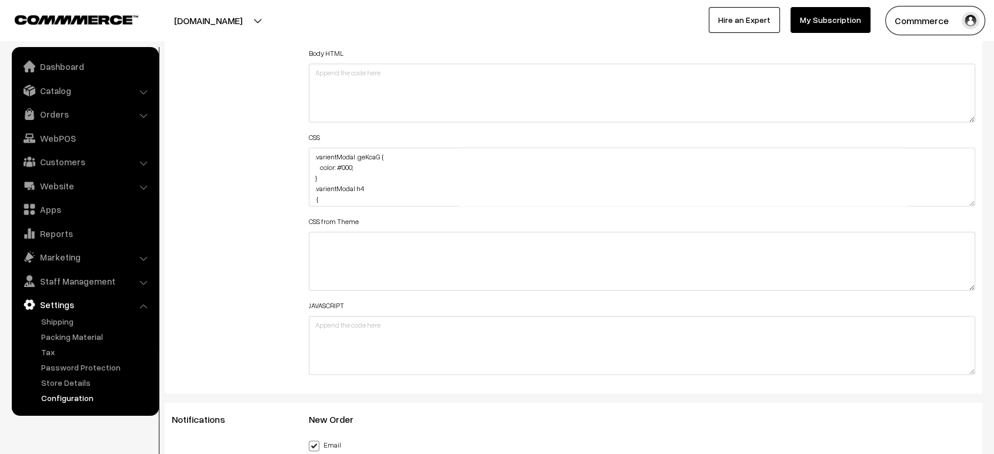
scroll to position [1390, 0]
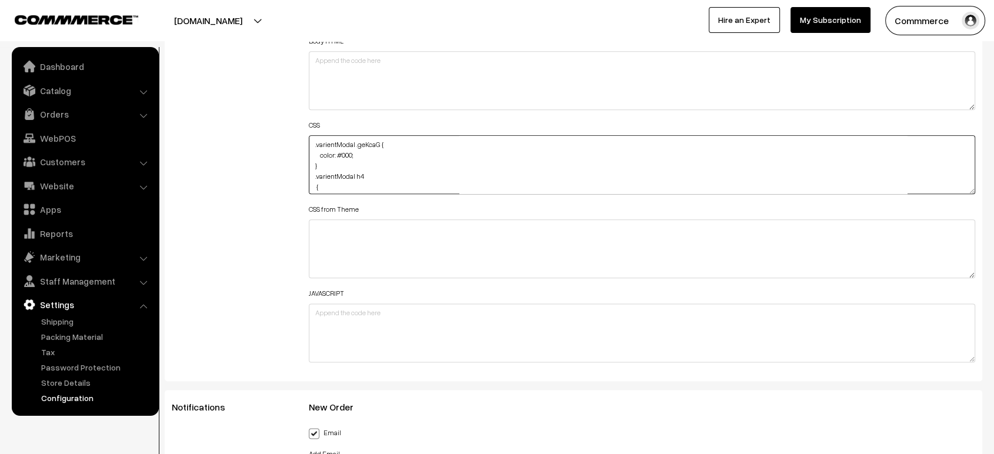
click at [312, 141] on textarea ".varientModal .geKcaG { color: #000; } .varientModal h4 { color: #000; } .varie…" at bounding box center [642, 164] width 666 height 59
paste textarea ".modal-content .kZdeFm { color: #000; }"
type textarea ".modal-content .kZdeFm { color: #000; } .varientModal .geKcaG { color: #000; } …"
click at [262, 163] on div "Additional HTML/JS/CSS" at bounding box center [231, 159] width 137 height 420
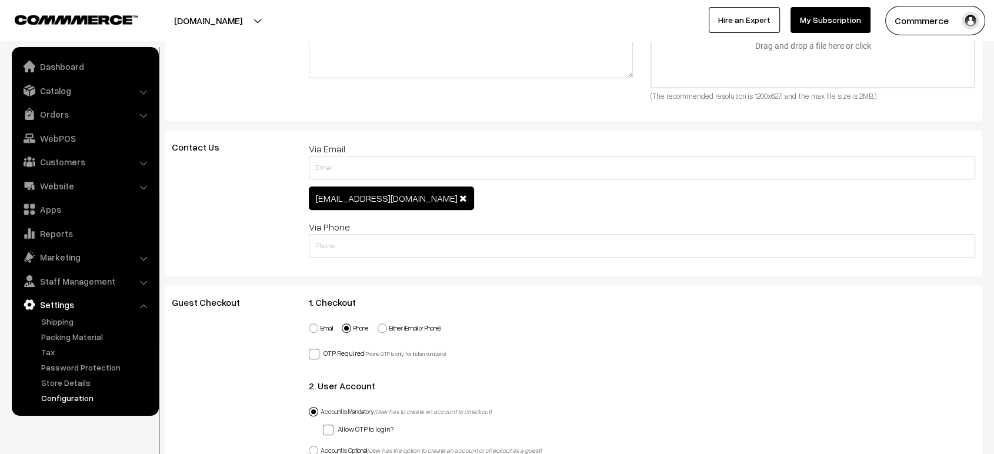
scroll to position [0, 0]
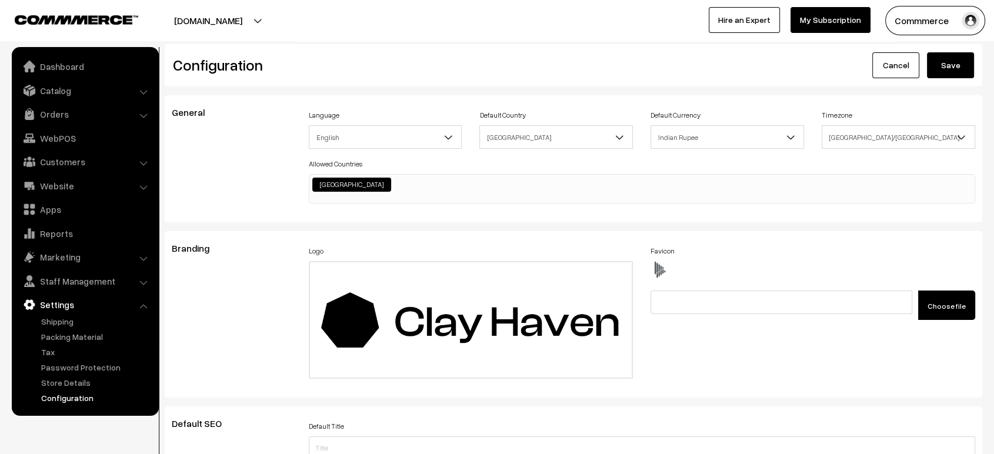
click at [966, 66] on button "Save" at bounding box center [950, 65] width 47 height 26
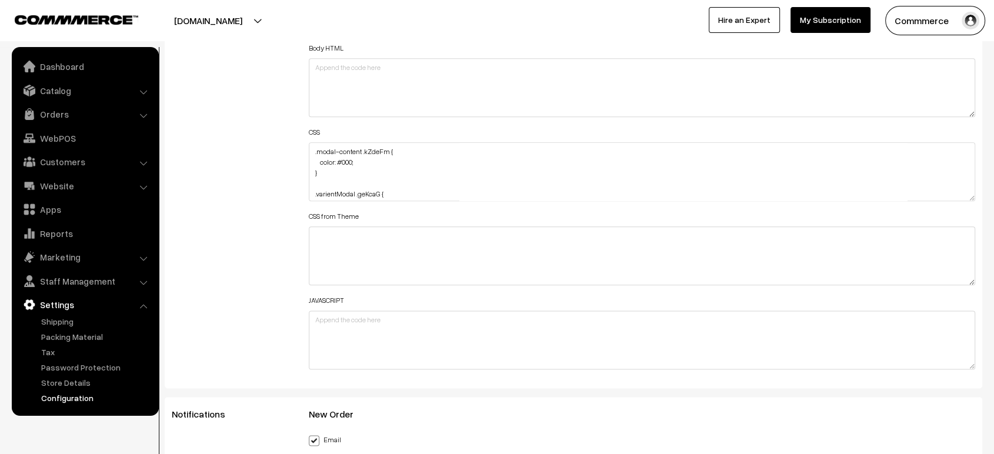
scroll to position [1387, 0]
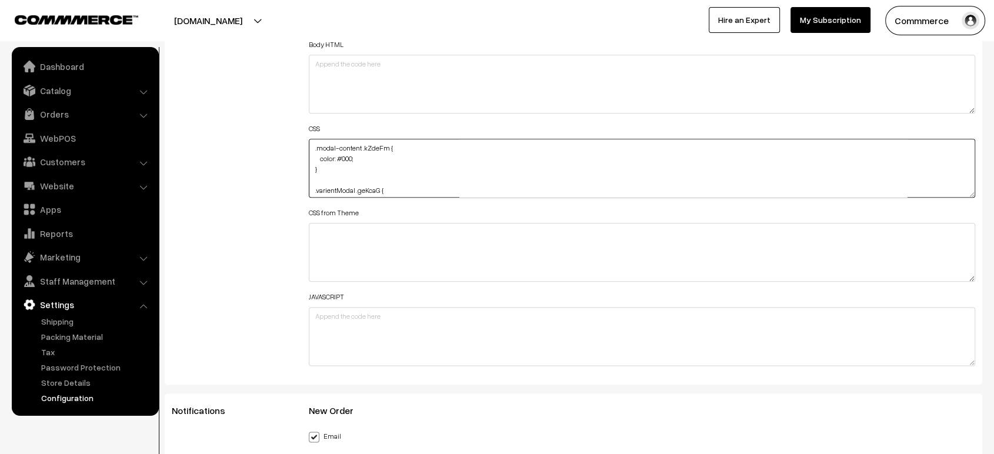
click at [310, 141] on textarea ".modal-content .kZdeFm { color: #000; } .varientModal .geKcaG { color: #000; } …" at bounding box center [642, 168] width 666 height 59
paste textarea ".productDetails .product-details-variant-container h4 { color: #fff !important;…"
drag, startPoint x: 318, startPoint y: 164, endPoint x: 489, endPoint y: 169, distance: 171.1
click at [489, 169] on textarea ".modal-content .kZdeFm { color: #000; } .varientModal .geKcaG { color: #000; } …" at bounding box center [642, 168] width 666 height 59
click at [454, 165] on textarea ".modal-content .kZdeFm { color: #000; } .varientModal .geKcaG { color: #000; } …" at bounding box center [642, 168] width 666 height 59
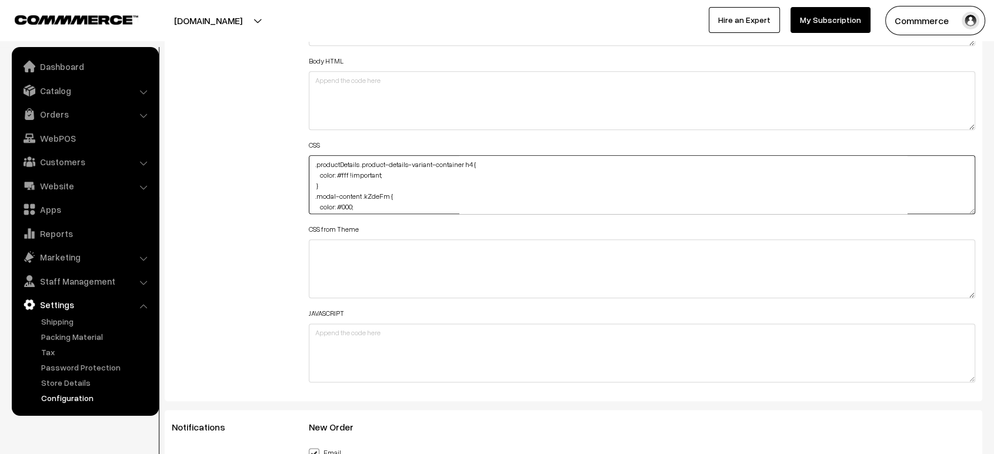
scroll to position [1371, 0]
click at [342, 182] on textarea ".modal-content .kZdeFm { color: #000; } .varientModal .geKcaG { color: #000; } …" at bounding box center [642, 184] width 666 height 59
paste textarea ".productDetails .quanity-head { color: #fff !important;"
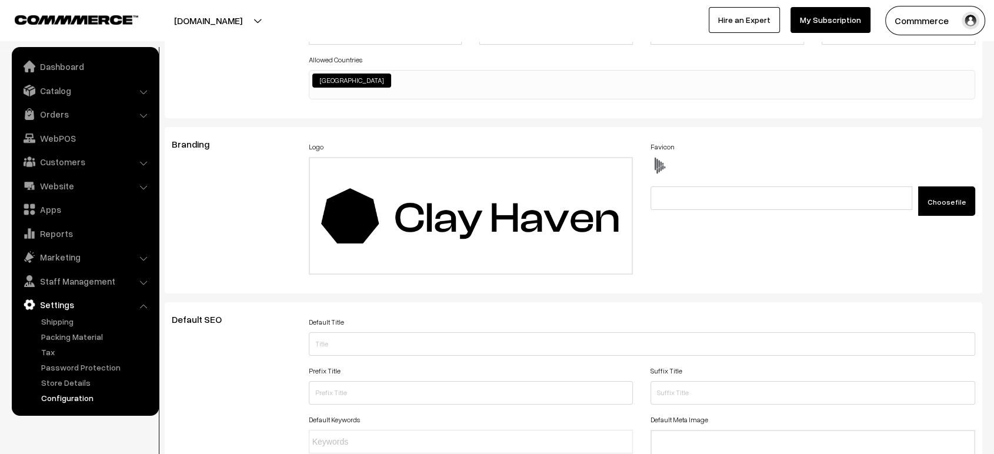
scroll to position [0, 0]
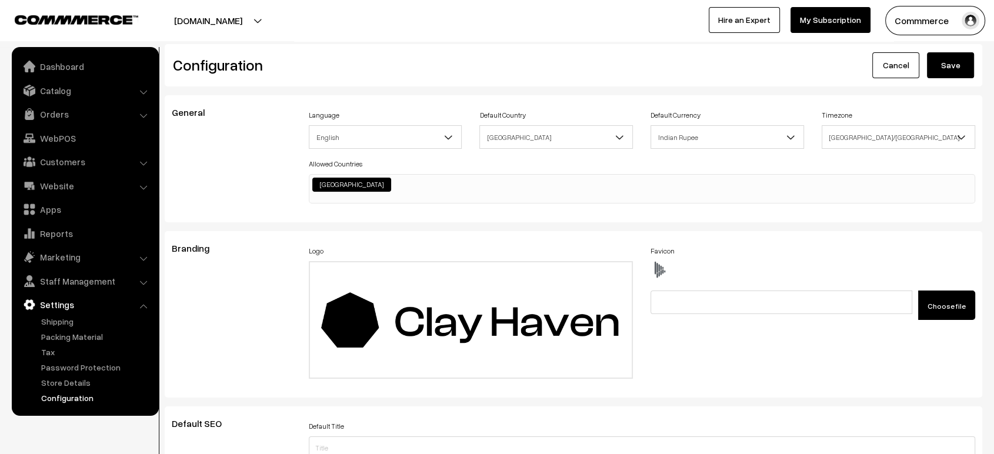
type textarea ".productDetails .product-details-variant-container h4 { color: #fff !important;…"
click at [942, 71] on button "Save" at bounding box center [950, 65] width 47 height 26
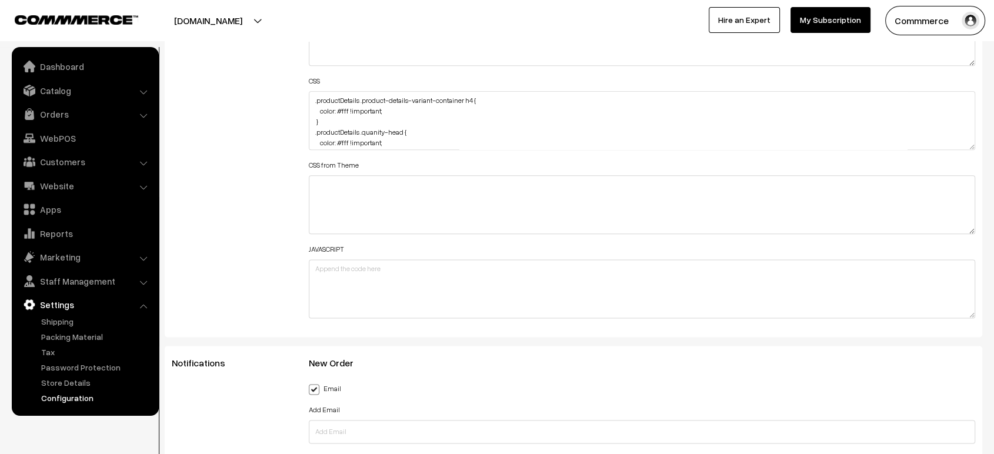
scroll to position [1433, 0]
click at [316, 99] on textarea ".productDetails .product-details-variant-container h4 { color: #fff !important;…" at bounding box center [642, 121] width 666 height 59
paste textarea ".deliveryPincode-wrap input { color: #fff !important; }"
type textarea ".deliveryPincode-wrap input { color: #fff !important; } .productDetails .produc…"
click at [271, 121] on div "Additional HTML/JS/CSS" at bounding box center [231, 116] width 137 height 420
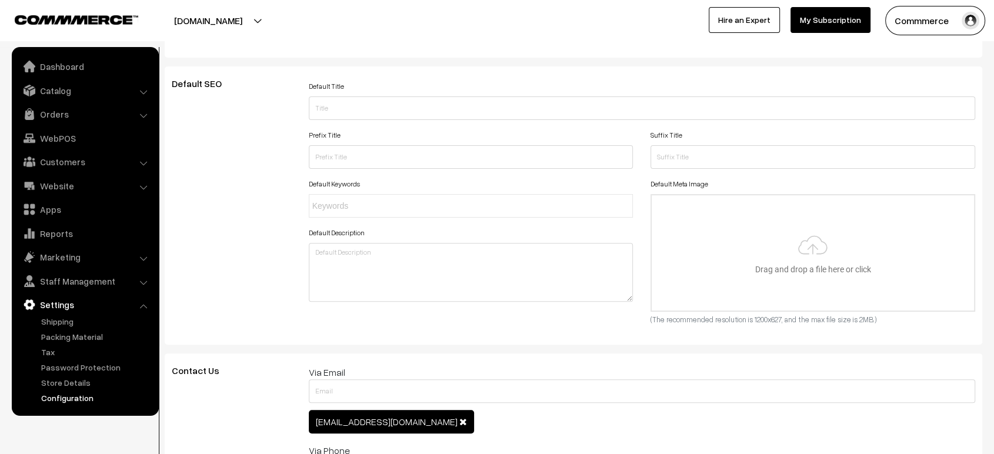
scroll to position [0, 0]
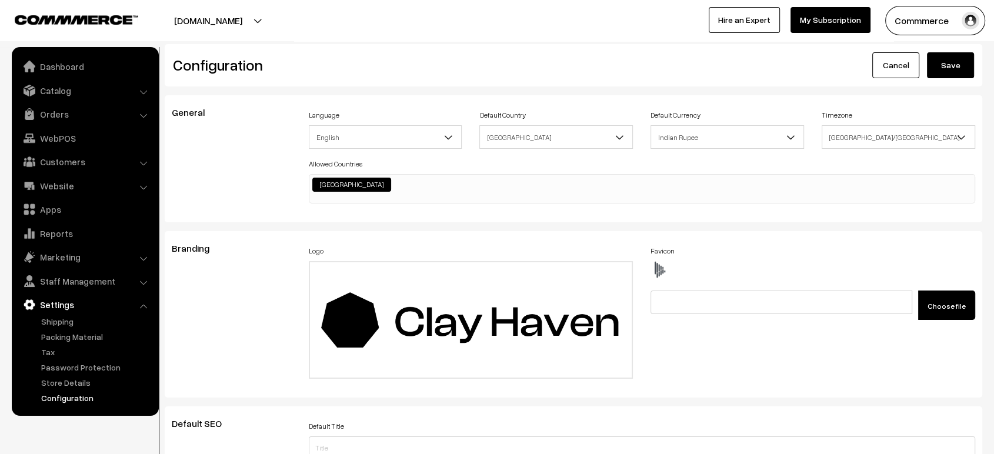
click at [948, 65] on button "Save" at bounding box center [950, 65] width 47 height 26
click at [944, 69] on button "Save" at bounding box center [950, 65] width 47 height 26
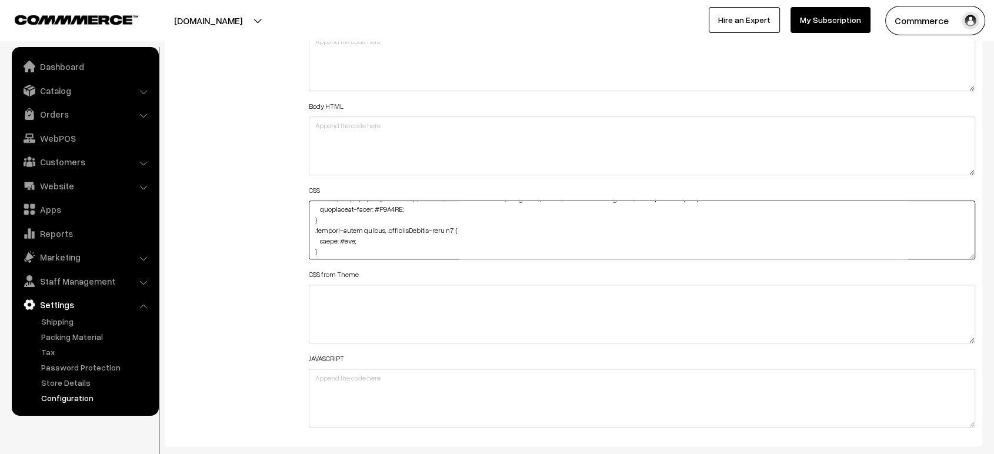
click at [348, 238] on textarea at bounding box center [642, 229] width 666 height 59
click at [365, 237] on textarea at bounding box center [642, 229] width 666 height 59
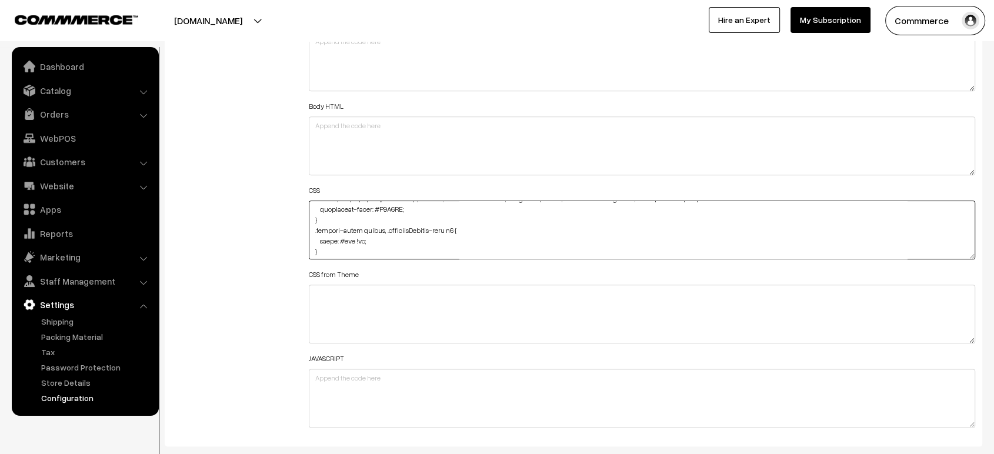
click at [355, 239] on textarea at bounding box center [642, 229] width 666 height 59
paste textarea "!important"
type textarea ".deliveryPincode-wrap input { color: #fff !important; } .productDetails .produc…"
click at [283, 210] on div "Additional HTML/JS/CSS" at bounding box center [231, 224] width 137 height 420
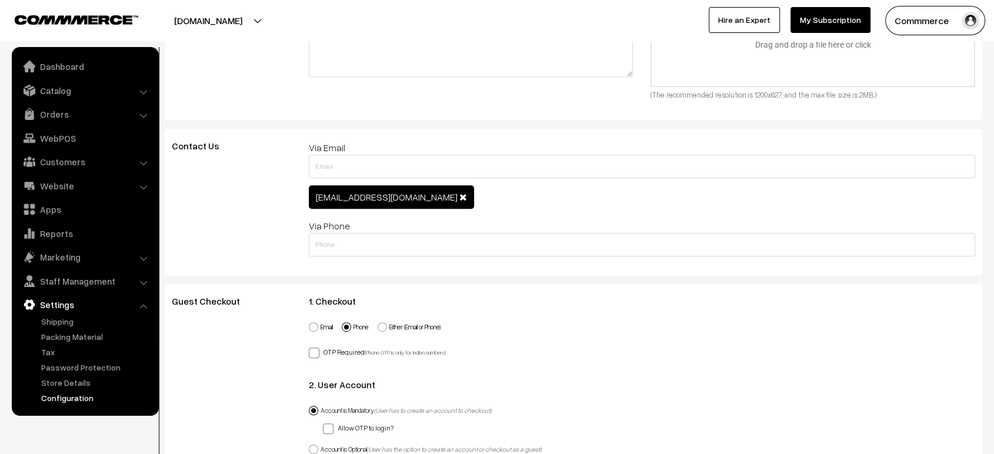
scroll to position [0, 0]
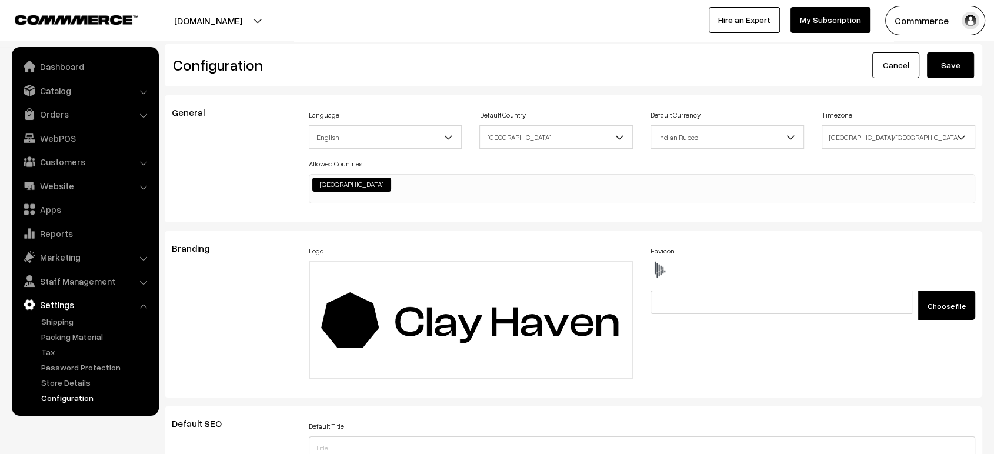
click at [950, 70] on button "Save" at bounding box center [950, 65] width 47 height 26
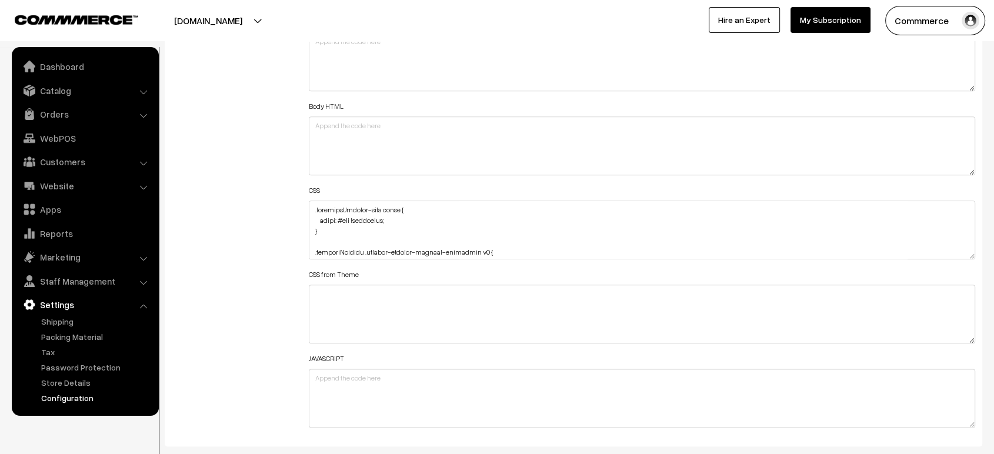
scroll to position [413, 0]
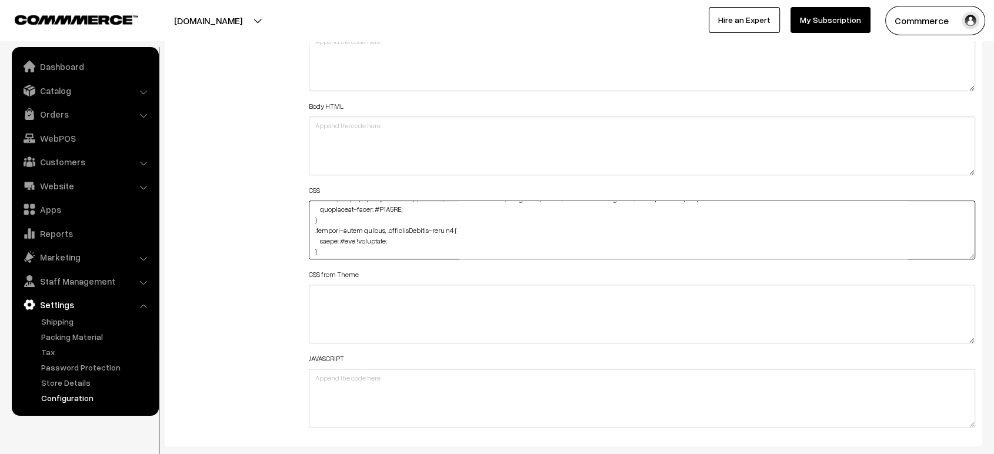
drag, startPoint x: 351, startPoint y: 238, endPoint x: 381, endPoint y: 239, distance: 30.0
click at [381, 239] on textarea at bounding box center [642, 229] width 666 height 59
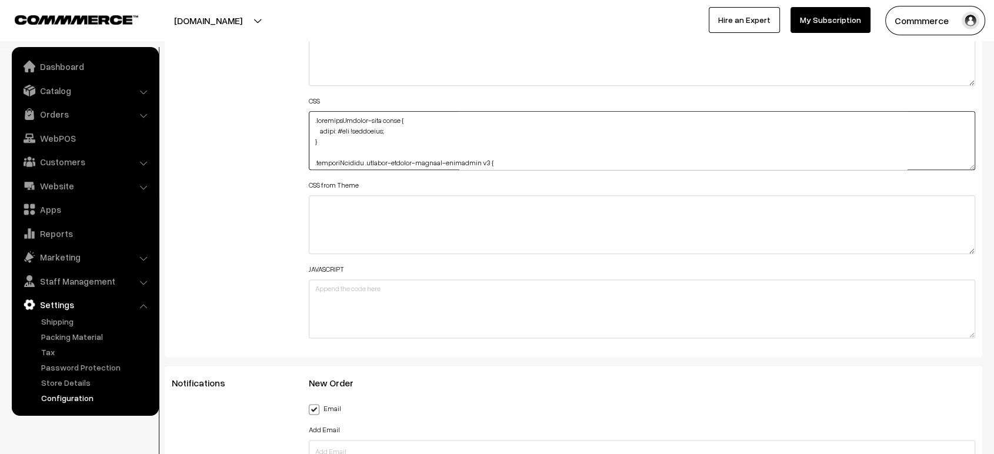
scroll to position [1406, 0]
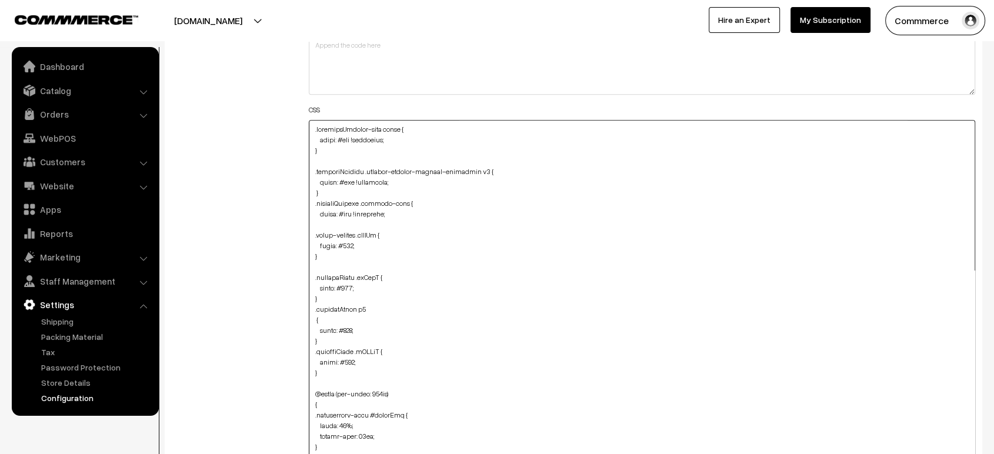
drag, startPoint x: 972, startPoint y: 172, endPoint x: 891, endPoint y: 484, distance: 323.1
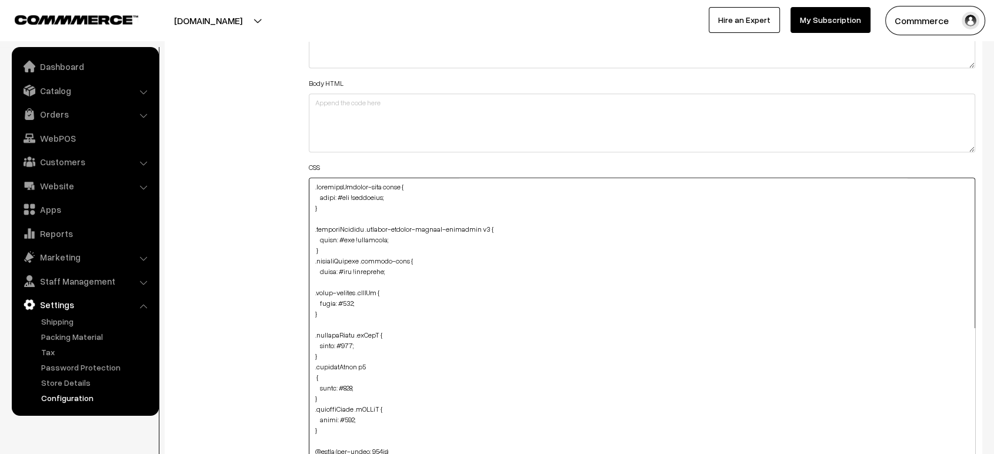
scroll to position [1340, 0]
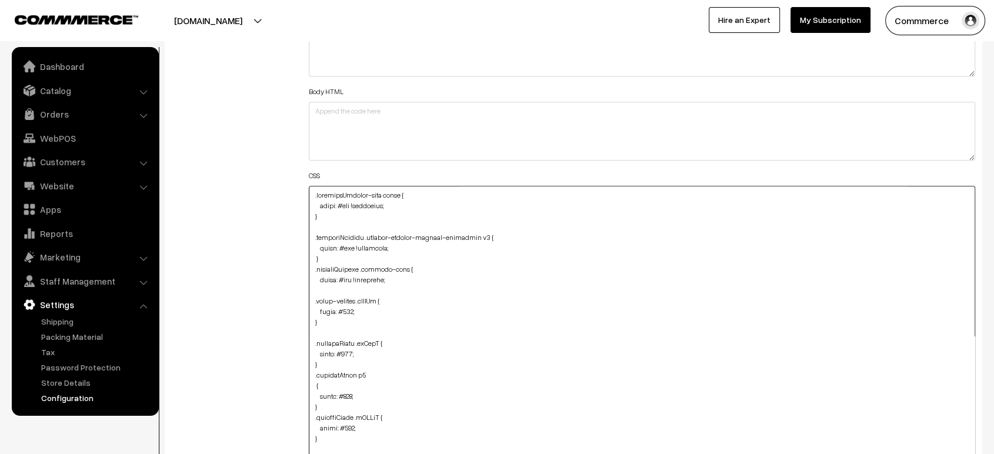
click at [312, 190] on textarea at bounding box center [642, 372] width 666 height 372
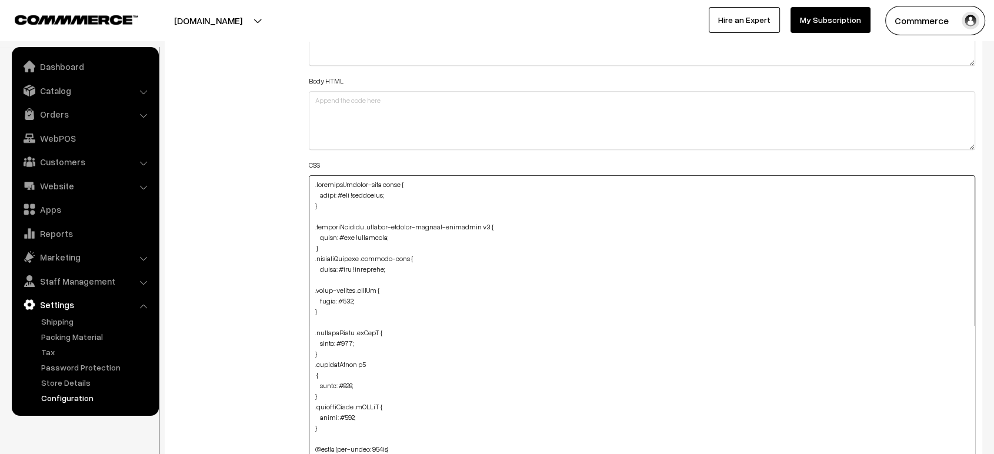
paste textarea ".deliveryPincode-wrap h2 { font-size: 16px; color: #fff !important; margin: 0px…"
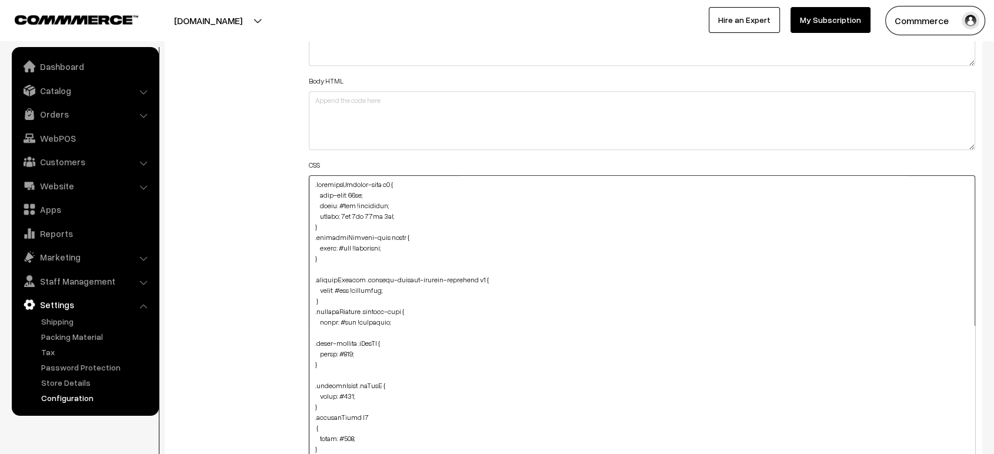
scroll to position [1393, 0]
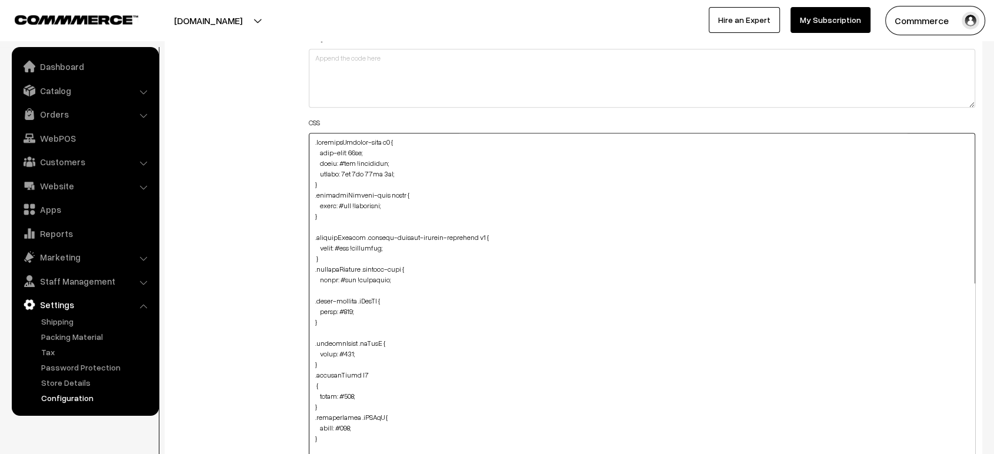
drag, startPoint x: 373, startPoint y: 146, endPoint x: 302, endPoint y: 149, distance: 71.2
click at [302, 149] on div "Header HTML Body HTML CSS CSS from Theme JAVASCRIPT" at bounding box center [642, 313] width 684 height 733
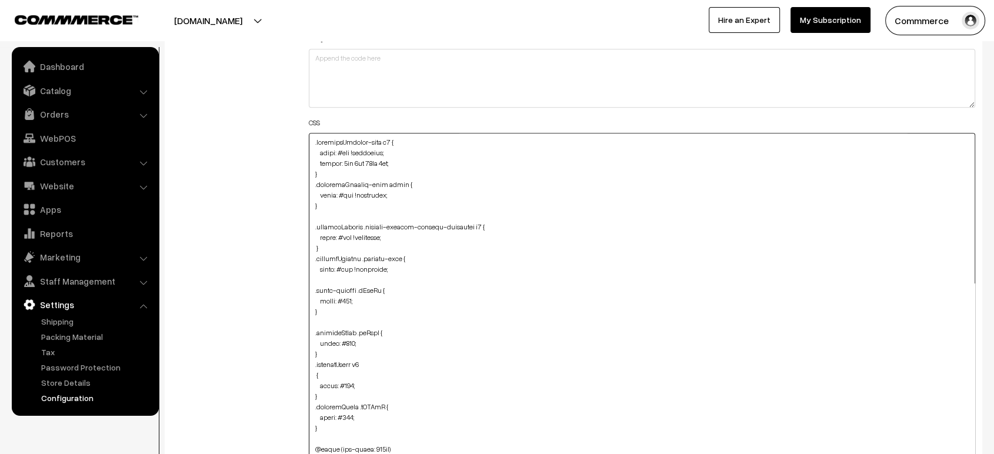
scroll to position [1382, 0]
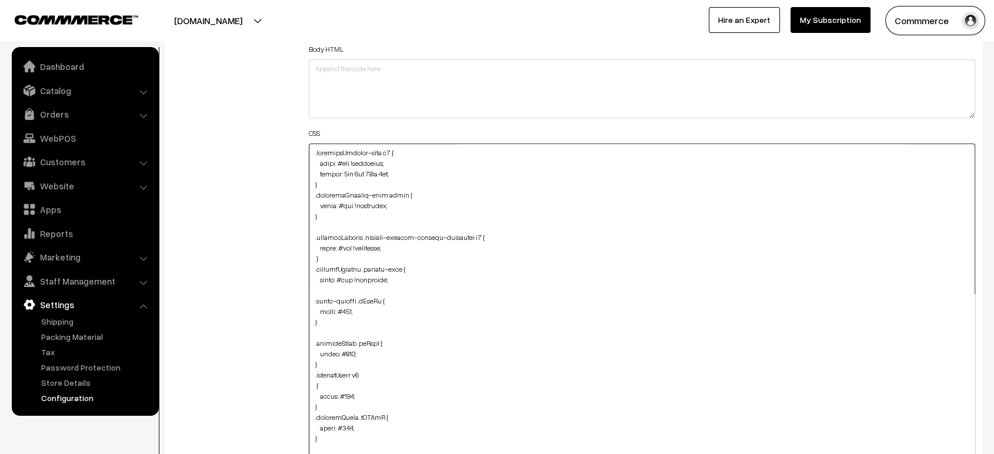
click at [332, 170] on textarea at bounding box center [642, 329] width 666 height 372
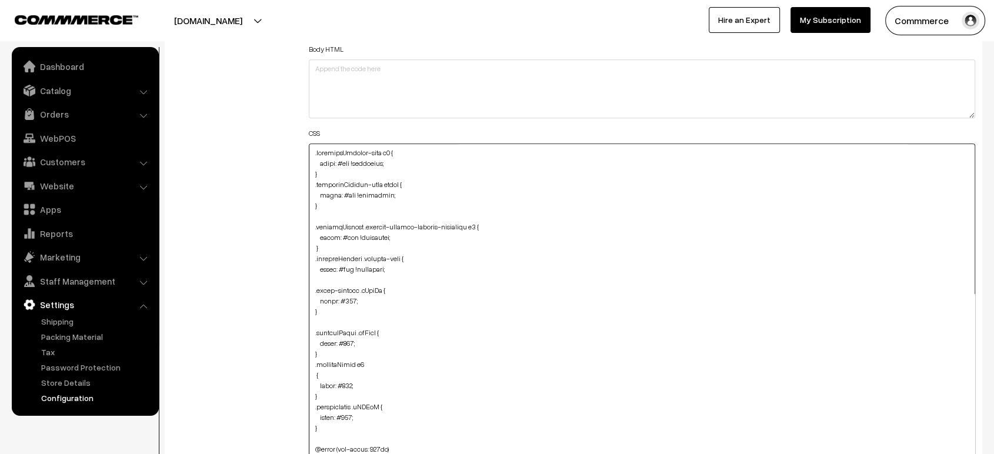
scroll to position [1372, 0]
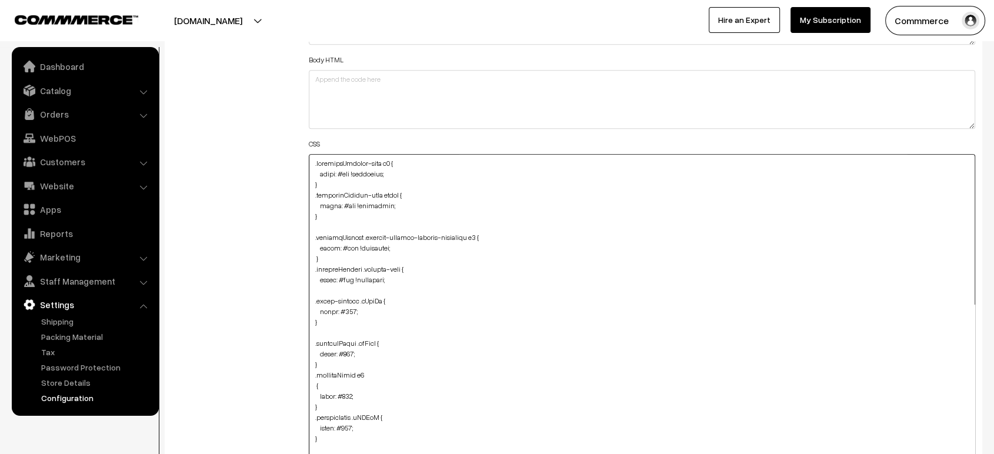
type textarea ".deliveryPincode-wrap h2 { color: #fff !important; } .deliveryPincode-wrap inpu…"
click at [273, 184] on div "Additional HTML/JS/CSS" at bounding box center [231, 334] width 137 height 733
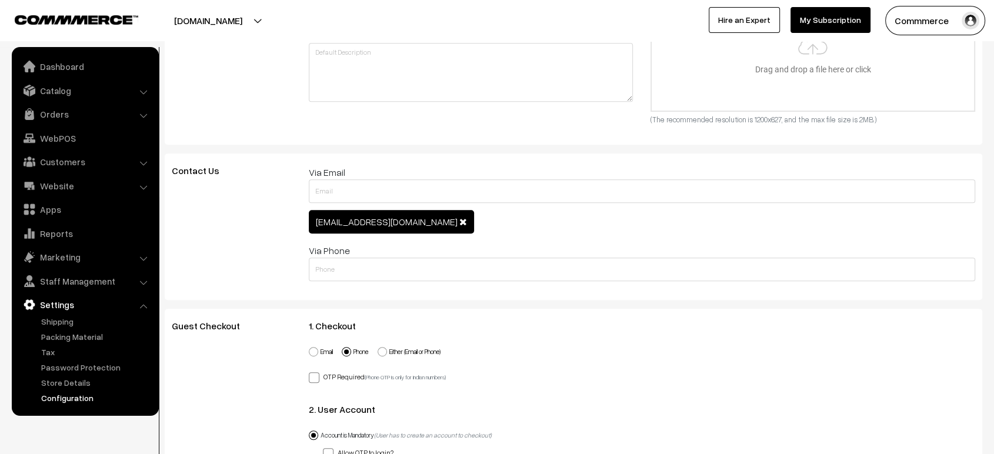
scroll to position [0, 0]
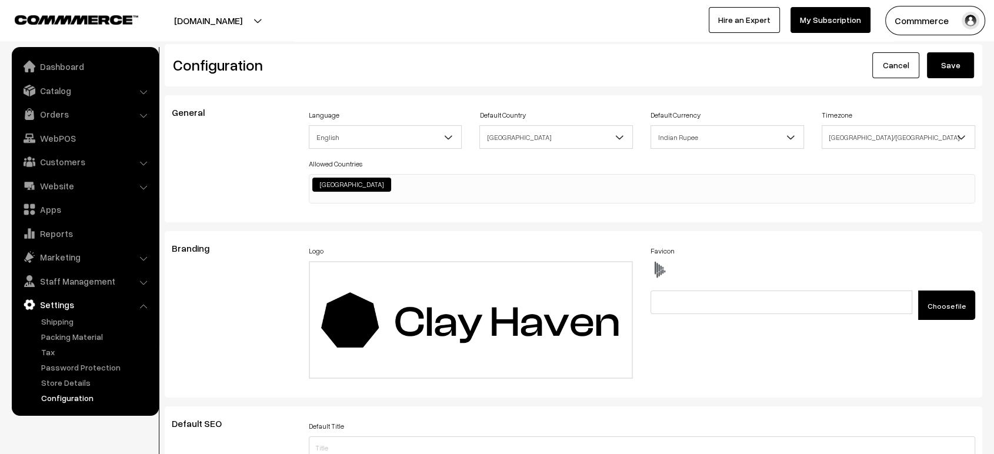
click at [958, 67] on button "Save" at bounding box center [950, 65] width 47 height 26
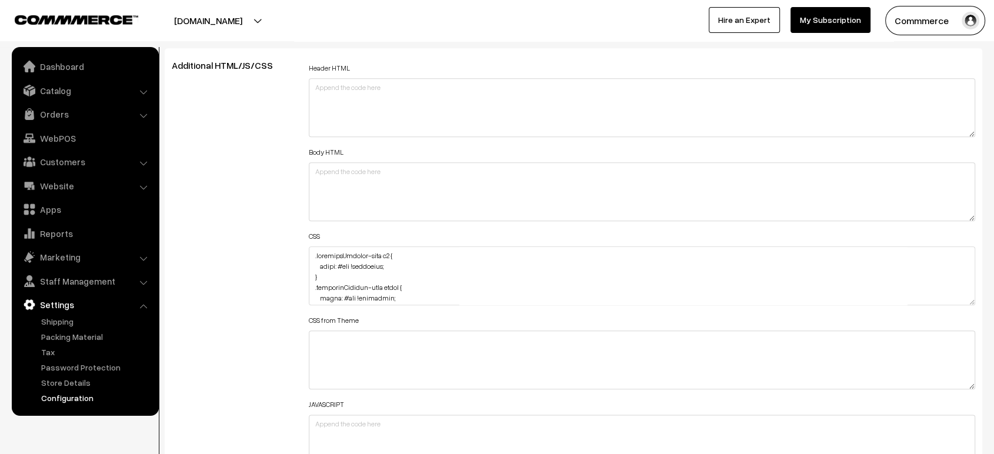
scroll to position [1320, 0]
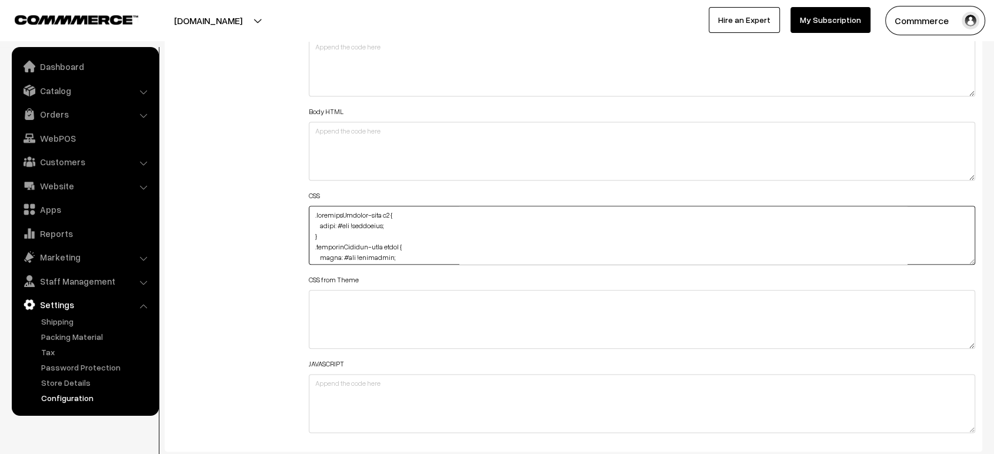
click at [312, 213] on textarea at bounding box center [642, 235] width 666 height 59
paste textarea ".productDetails .pincode-input button { border: none; padding: 0px; color: #fff…"
drag, startPoint x: 314, startPoint y: 225, endPoint x: 424, endPoint y: 250, distance: 113.4
click at [424, 250] on textarea at bounding box center [642, 235] width 666 height 59
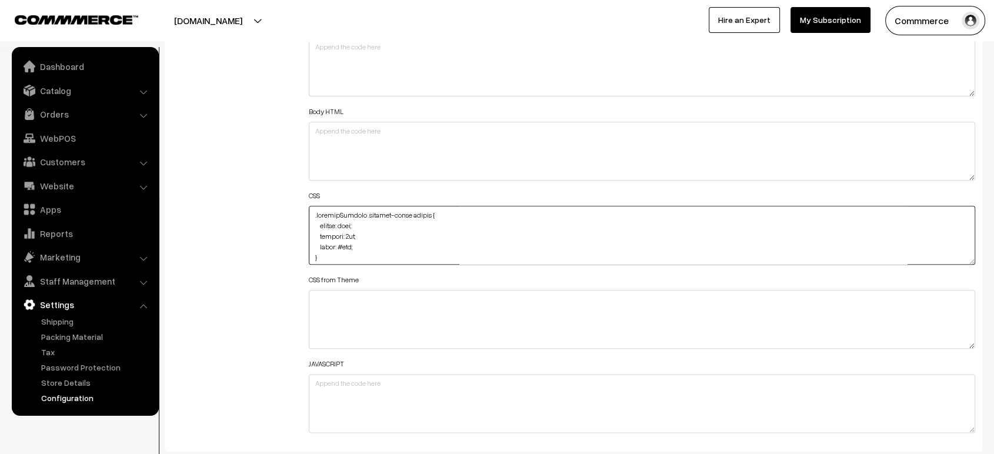
scroll to position [0, 0]
drag, startPoint x: 369, startPoint y: 234, endPoint x: 312, endPoint y: 223, distance: 58.0
click at [312, 223] on textarea at bounding box center [642, 235] width 666 height 59
type textarea ".productDetails .pincode-input button { color: #fff; } .deliveryPincode-wrap h2…"
click at [274, 228] on div "Additional HTML/JS/CSS" at bounding box center [231, 229] width 137 height 420
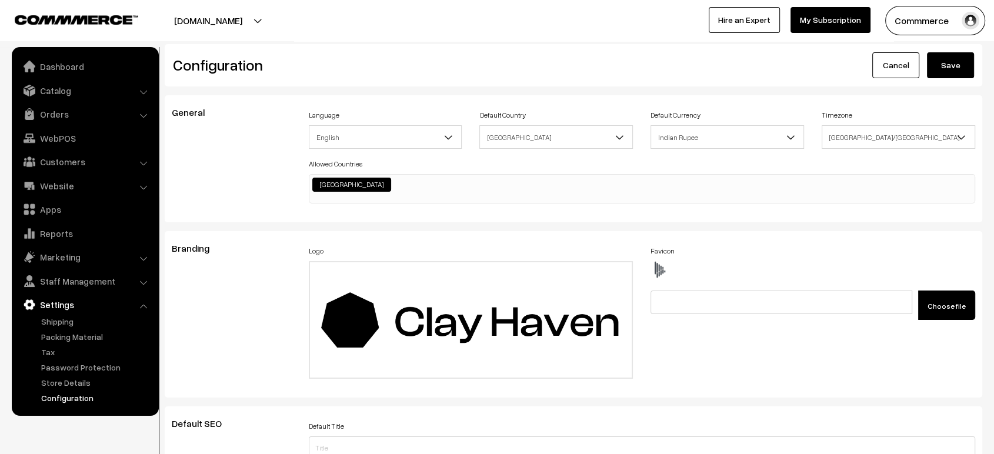
click at [956, 61] on button "Save" at bounding box center [950, 65] width 47 height 26
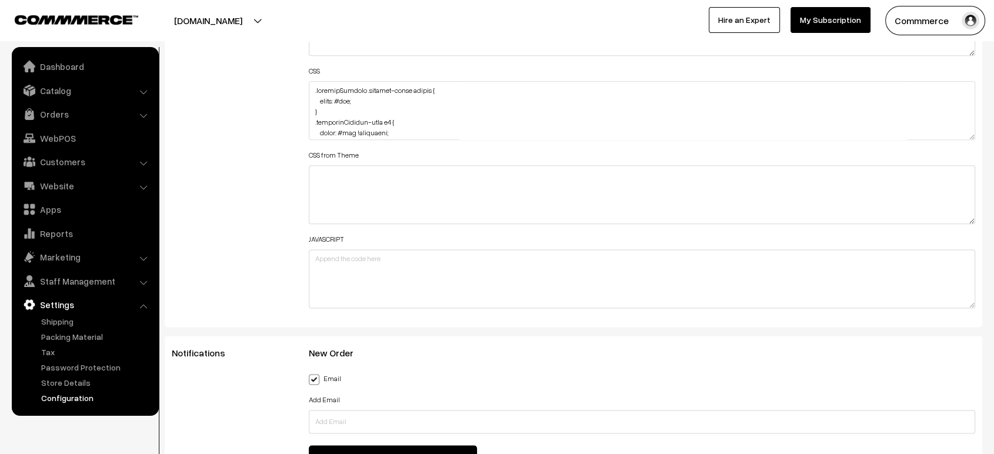
scroll to position [1422, 0]
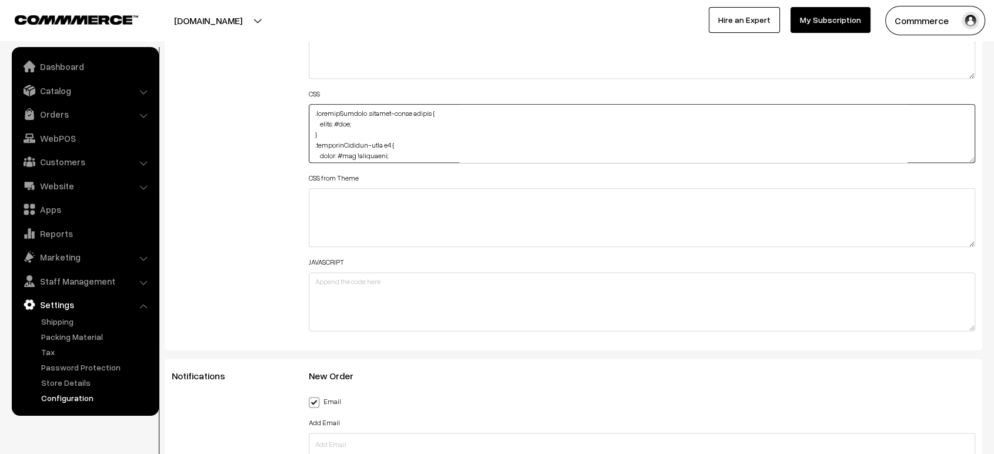
click at [311, 105] on textarea at bounding box center [642, 133] width 666 height 59
paste textarea ".ratingProgress .progress-bar { background-color: #fff; }"
click at [313, 110] on textarea at bounding box center [642, 133] width 666 height 59
paste textarea ".rating-results Specificity: (0,1,0) { text-align: center; color: #fff; }"
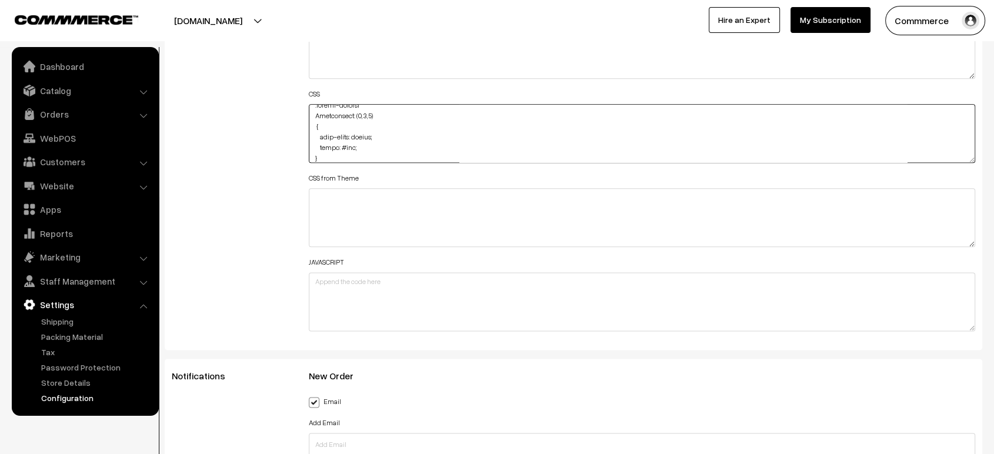
click at [372, 112] on textarea at bounding box center [642, 133] width 666 height 59
click at [372, 123] on textarea at bounding box center [642, 133] width 666 height 59
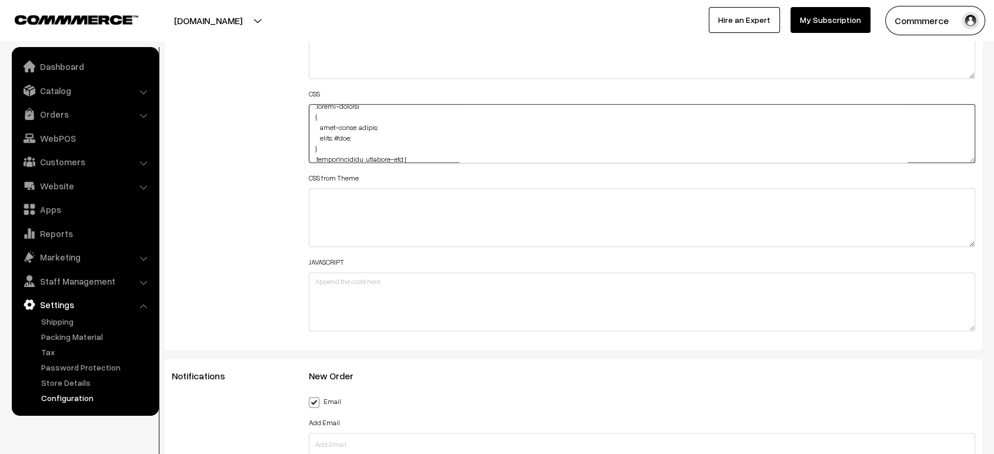
click at [372, 123] on textarea at bounding box center [642, 133] width 666 height 59
click at [333, 133] on textarea at bounding box center [642, 133] width 666 height 59
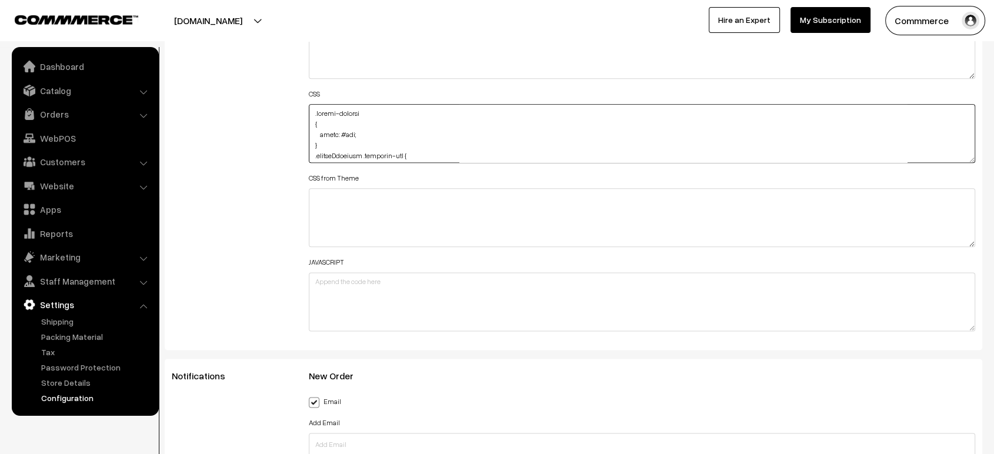
click at [334, 136] on textarea at bounding box center [642, 133] width 666 height 59
paste textarea ".rating-results .cDAZBV { color: #fff; }"
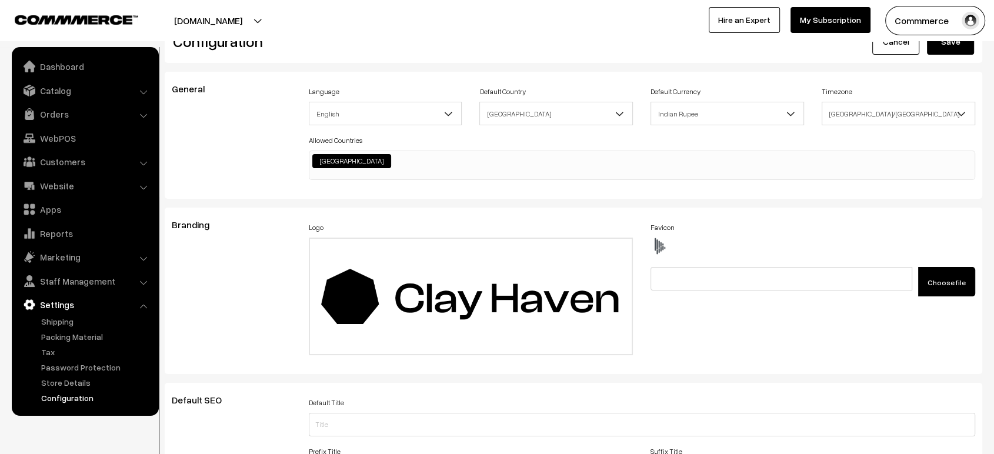
scroll to position [0, 0]
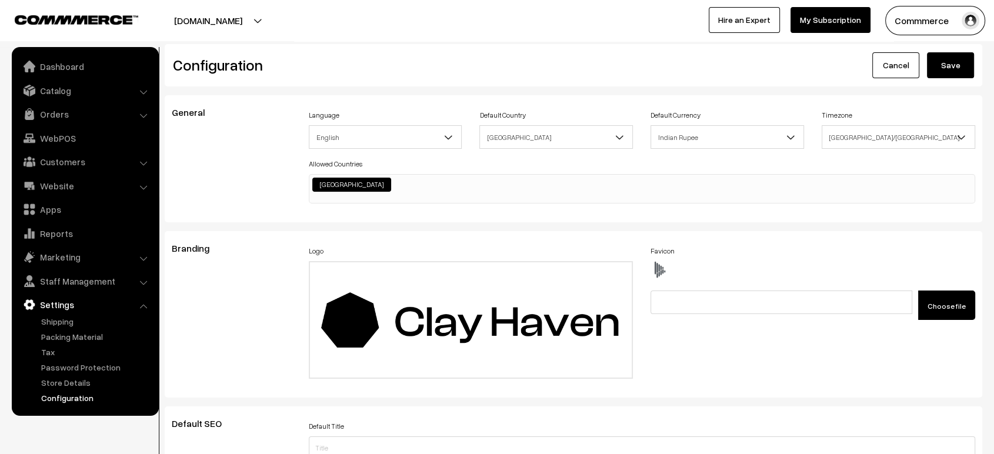
type textarea ".rating-results { color: #fff; } .rating-results .cDAZBV { color: #fff; } .rati…"
click at [951, 61] on button "Save" at bounding box center [950, 65] width 47 height 26
